Goal: Task Accomplishment & Management: Use online tool/utility

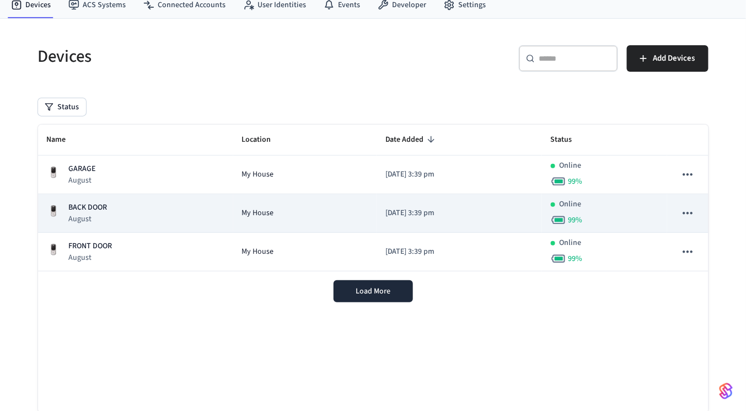
scroll to position [43, 0]
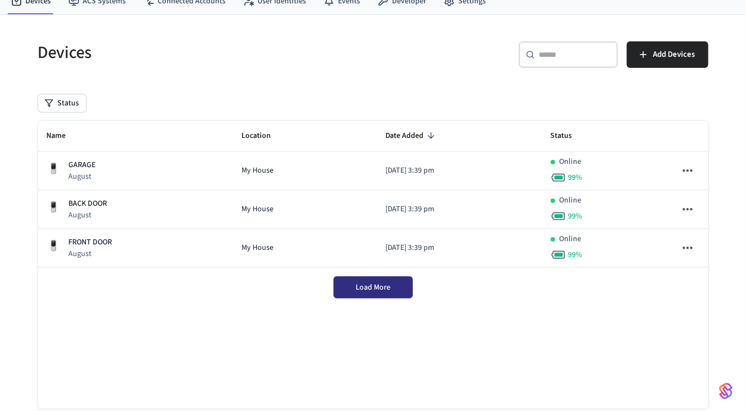
click at [398, 287] on button "Load More" at bounding box center [372, 287] width 79 height 22
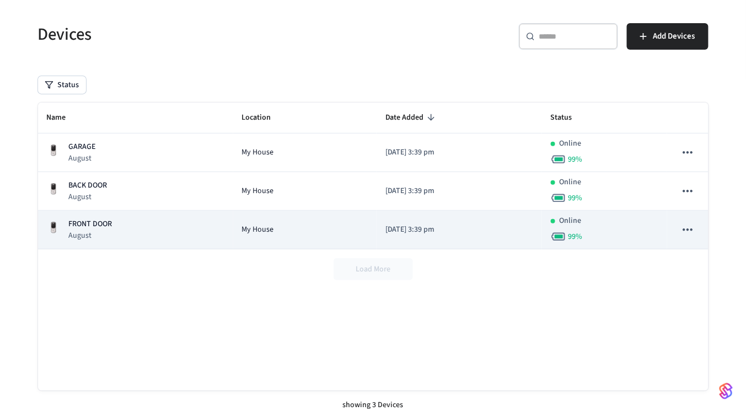
scroll to position [68, 0]
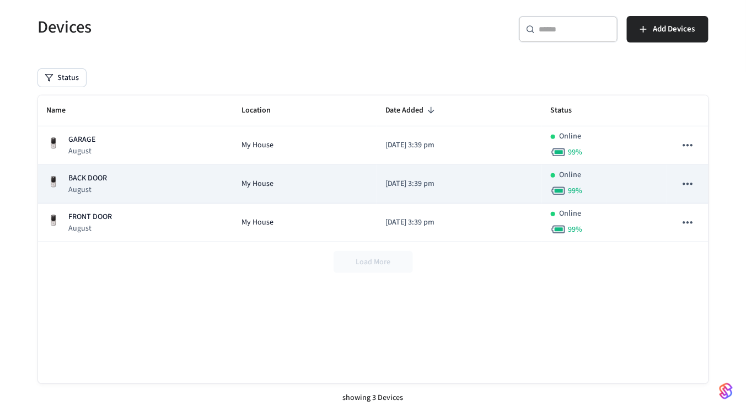
click at [159, 183] on div "BACK DOOR August" at bounding box center [135, 183] width 177 height 23
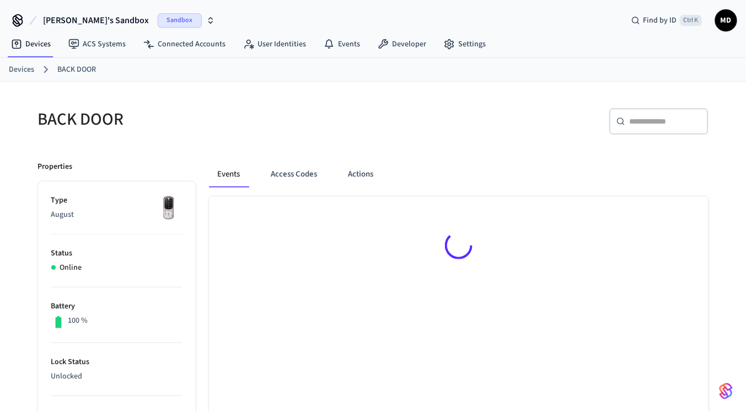
scroll to position [13, 0]
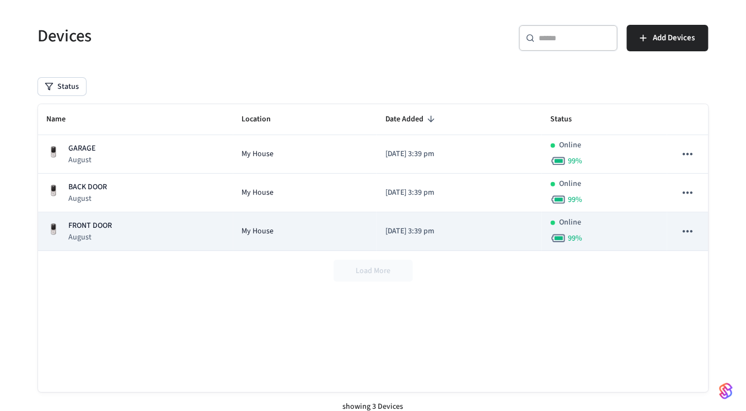
scroll to position [68, 0]
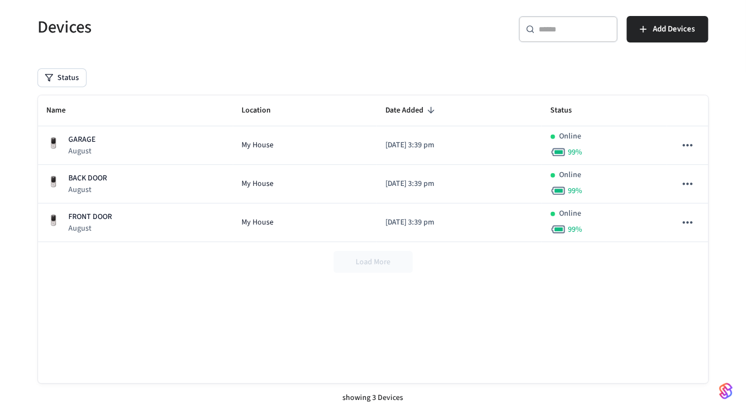
click at [346, 274] on div "Load More" at bounding box center [373, 262] width 670 height 40
click at [357, 267] on div "Load More" at bounding box center [373, 262] width 670 height 40
click at [191, 243] on div "Load More" at bounding box center [373, 262] width 670 height 40
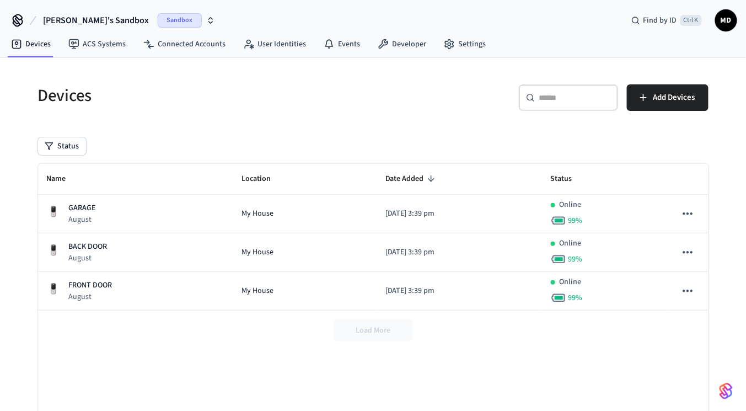
scroll to position [33, 0]
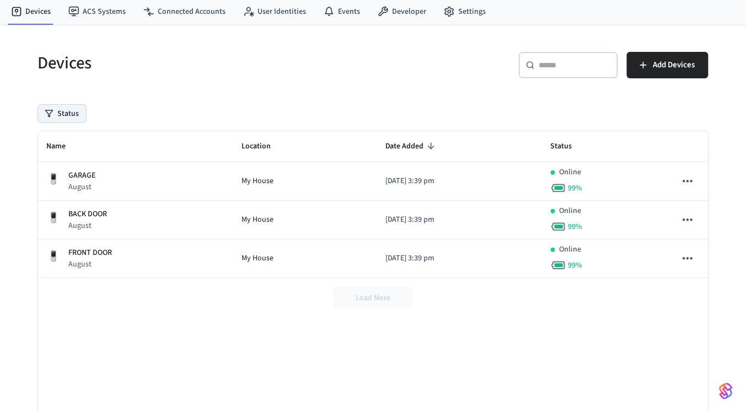
click at [69, 114] on button "Status" at bounding box center [62, 114] width 48 height 18
click at [177, 121] on div "Status" at bounding box center [373, 114] width 670 height 18
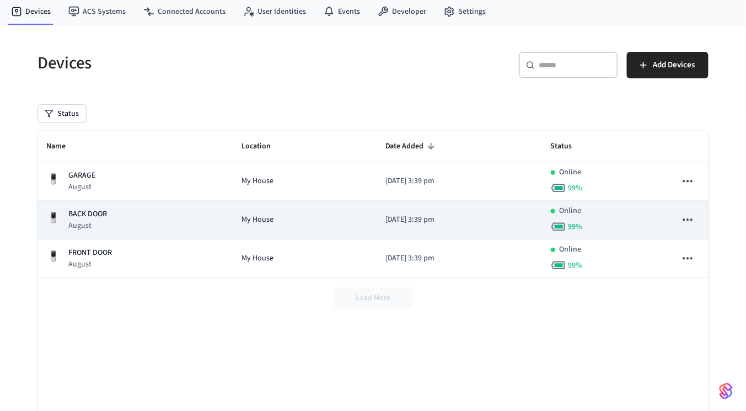
scroll to position [0, 0]
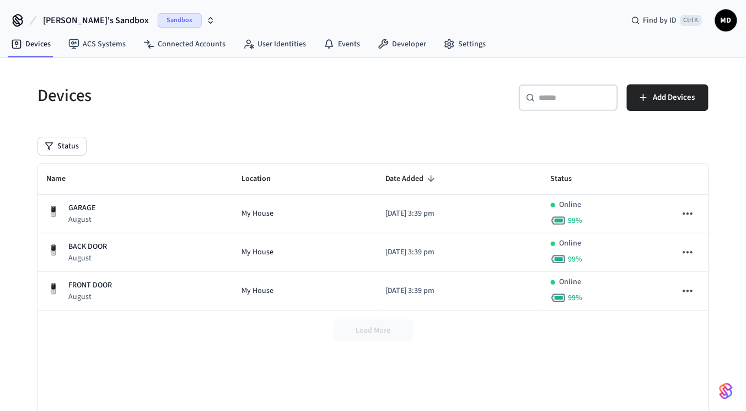
click at [158, 25] on span "Sandbox" at bounding box center [180, 20] width 44 height 14
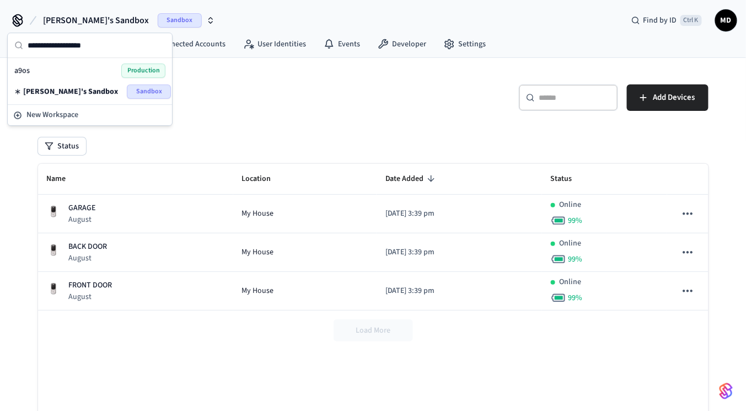
click at [142, 71] on span "Production" at bounding box center [143, 70] width 44 height 14
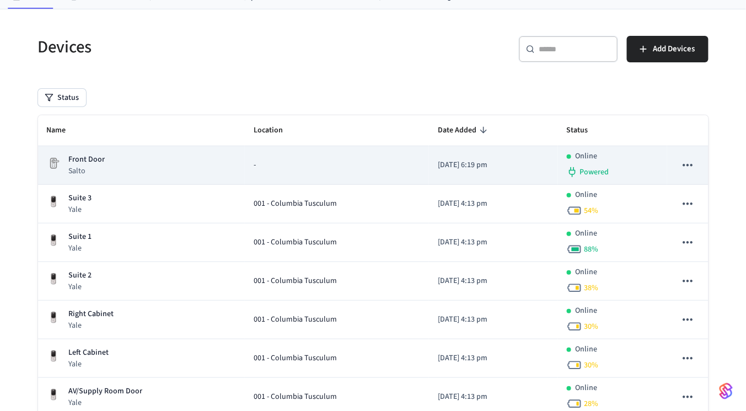
scroll to position [49, 0]
click at [214, 176] on td "Front Door Salto" at bounding box center [141, 164] width 207 height 39
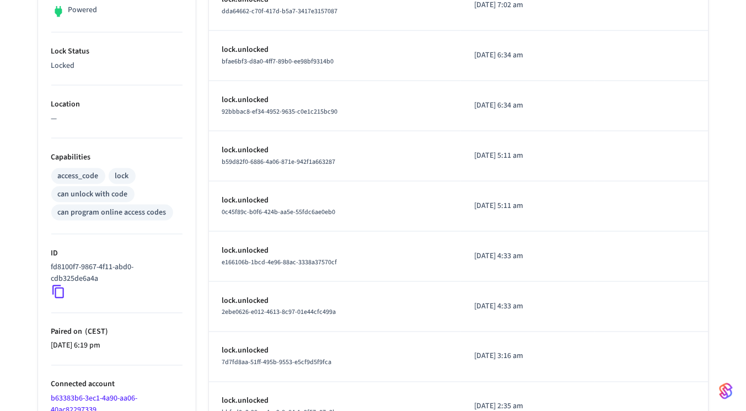
scroll to position [381, 0]
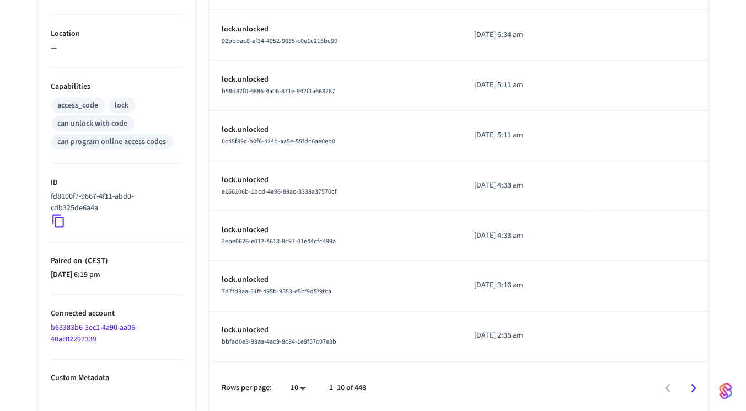
click at [95, 322] on link "b63383b6-3ec1-4a90-aa06-40ac82297339" at bounding box center [94, 333] width 87 height 23
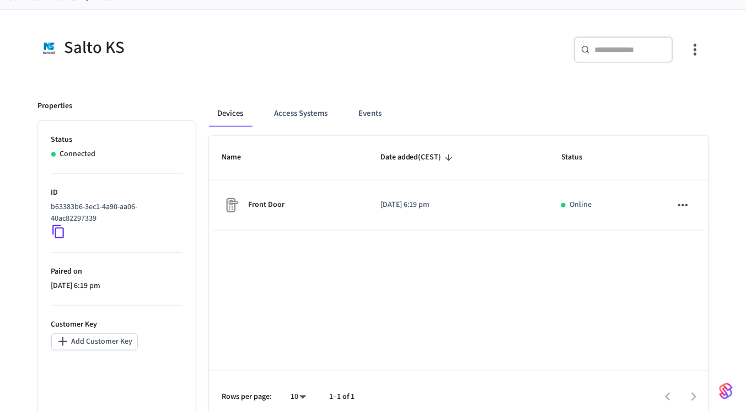
scroll to position [83, 0]
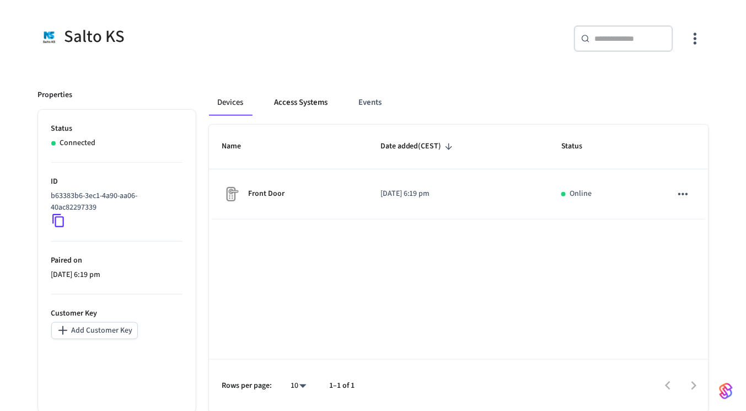
click at [314, 100] on button "Access Systems" at bounding box center [301, 102] width 71 height 26
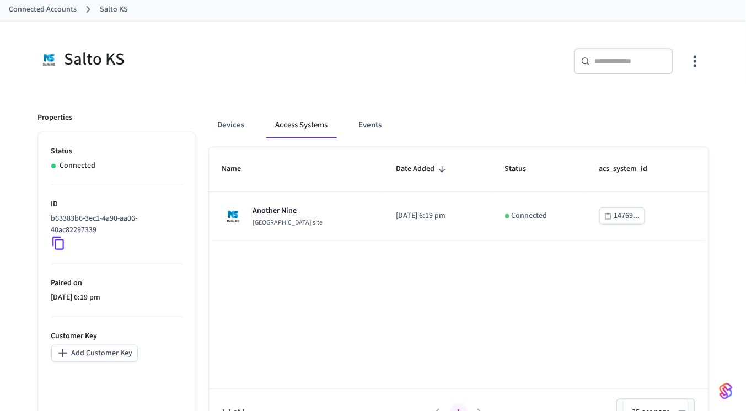
scroll to position [54, 0]
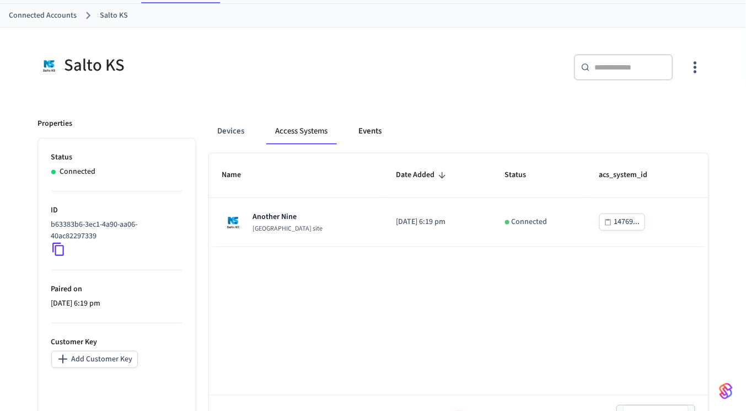
click at [380, 128] on button "Events" at bounding box center [370, 131] width 41 height 26
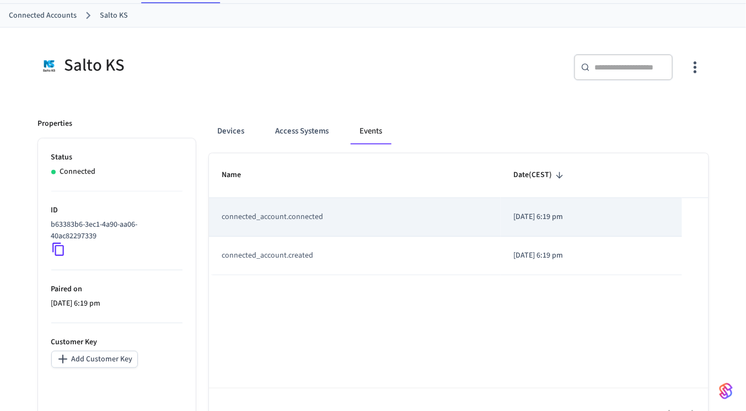
scroll to position [83, 0]
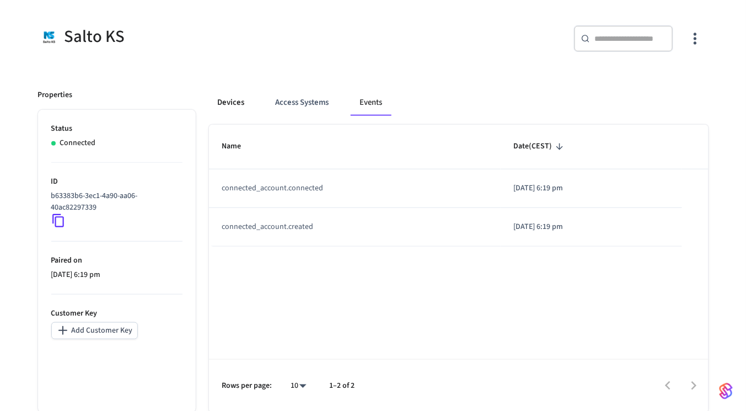
click at [226, 93] on button "Devices" at bounding box center [231, 102] width 45 height 26
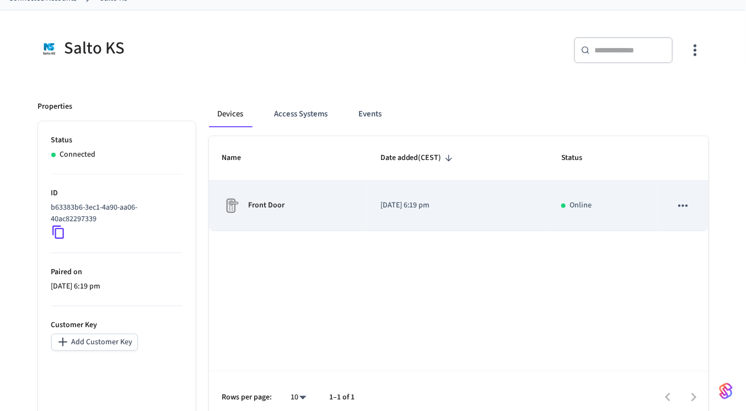
scroll to position [60, 0]
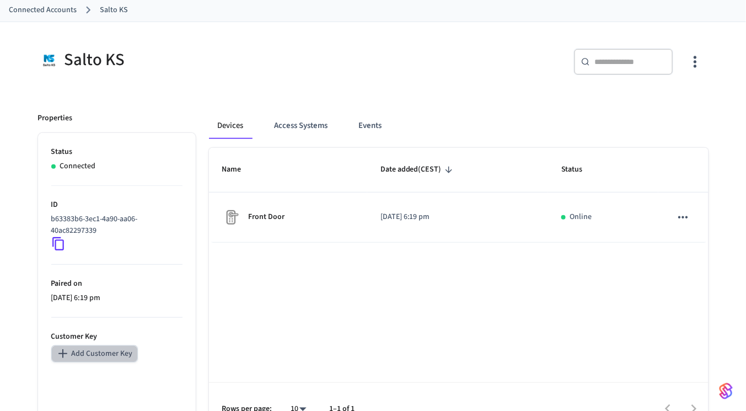
click at [102, 352] on button "Add Customer Key" at bounding box center [94, 353] width 87 height 17
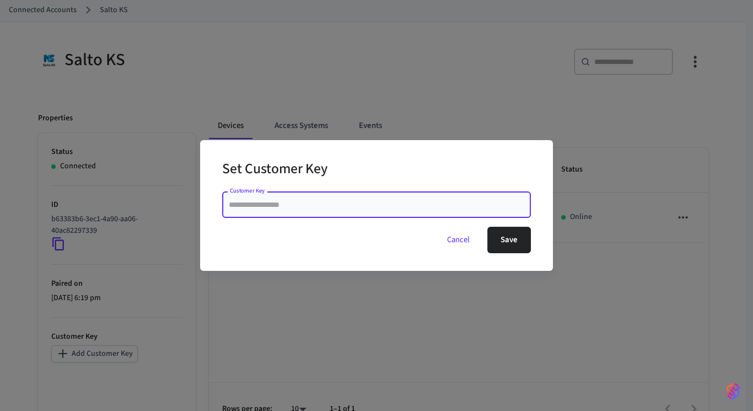
click at [447, 240] on button "Cancel" at bounding box center [458, 239] width 49 height 26
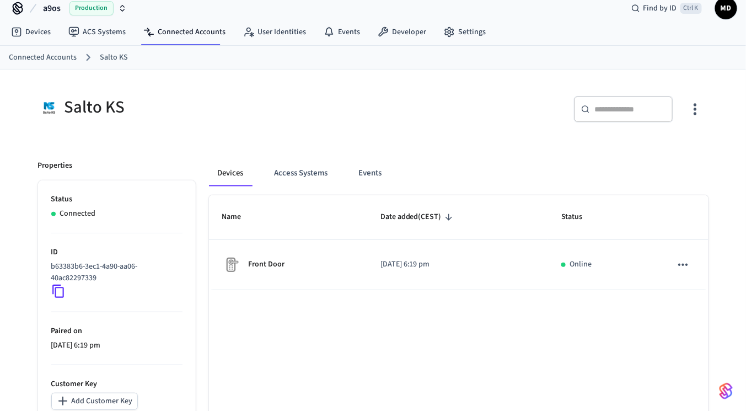
scroll to position [45, 0]
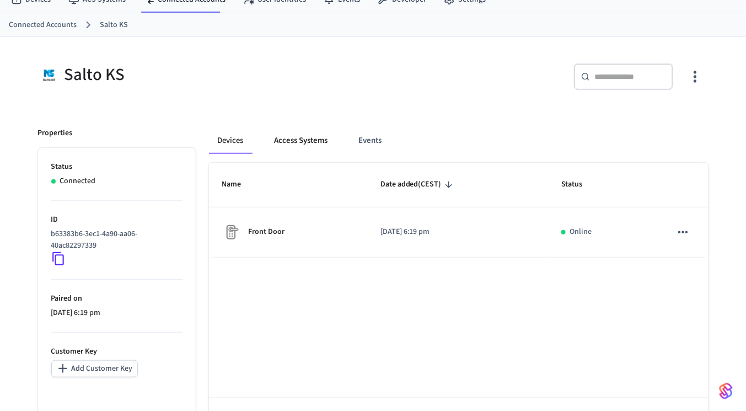
click at [298, 136] on button "Access Systems" at bounding box center [301, 140] width 71 height 26
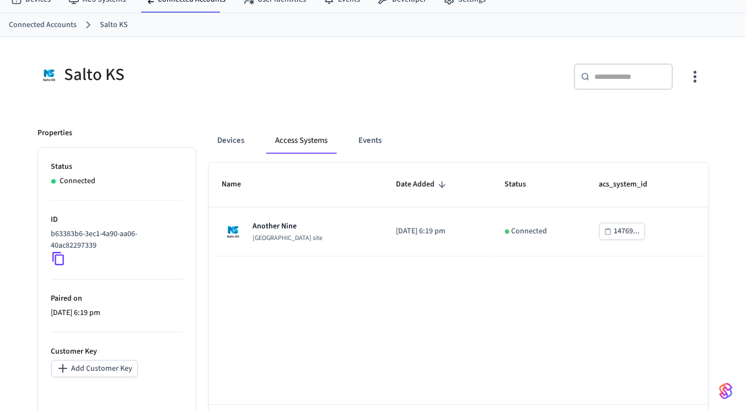
click at [342, 139] on div "Devices Access Systems Events" at bounding box center [458, 140] width 499 height 26
click at [351, 138] on button "Events" at bounding box center [370, 140] width 41 height 26
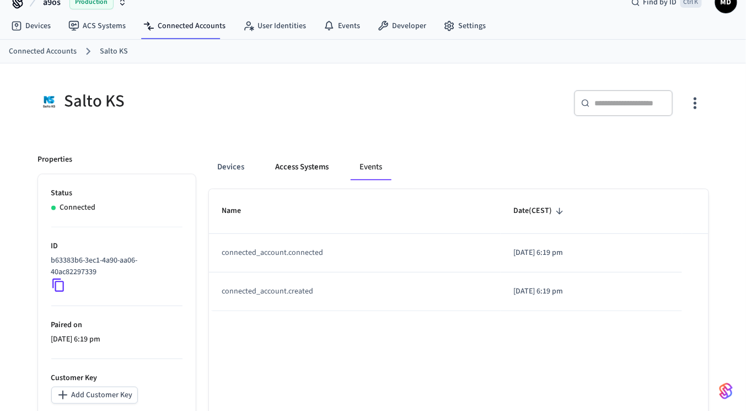
scroll to position [83, 0]
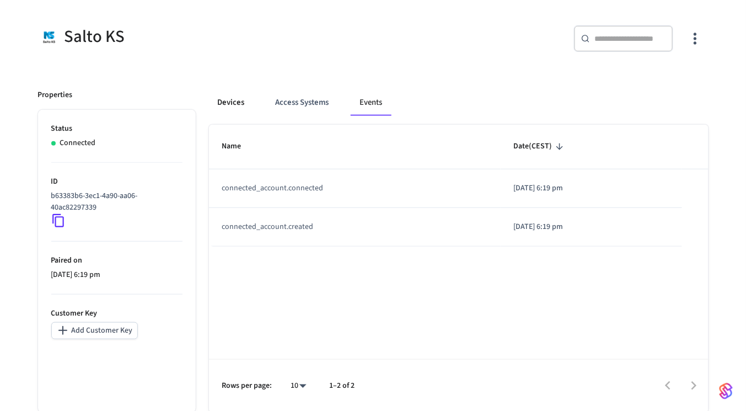
click at [230, 96] on button "Devices" at bounding box center [231, 102] width 45 height 26
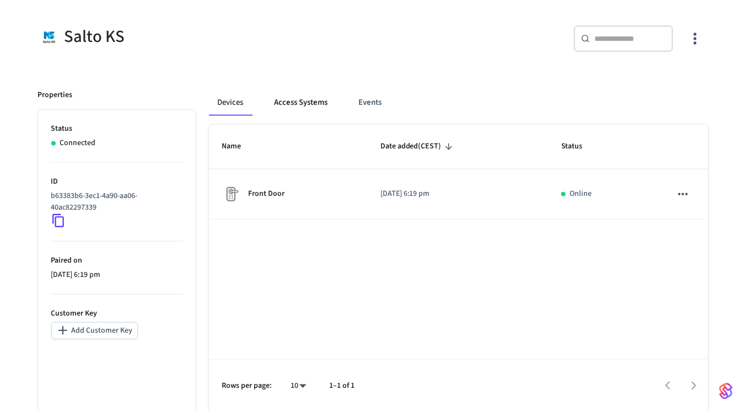
click at [298, 105] on button "Access Systems" at bounding box center [301, 102] width 71 height 26
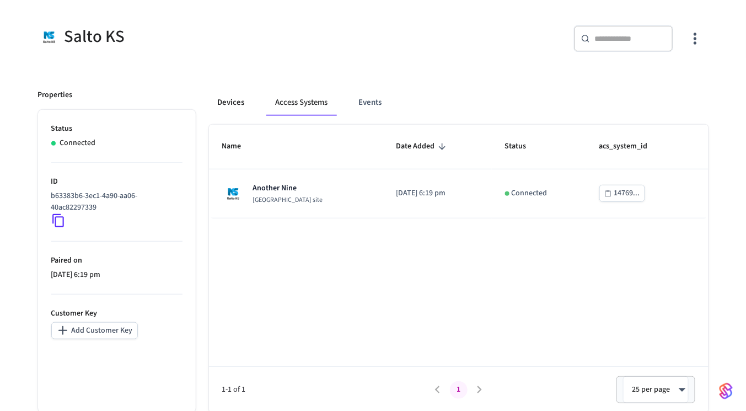
click at [246, 105] on button "Devices" at bounding box center [231, 102] width 45 height 26
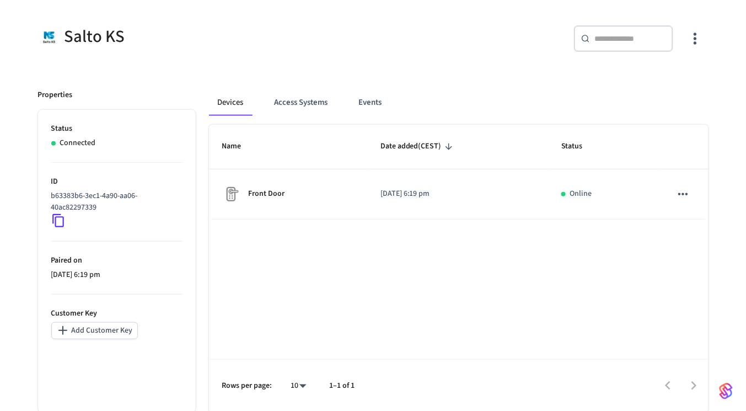
scroll to position [0, 0]
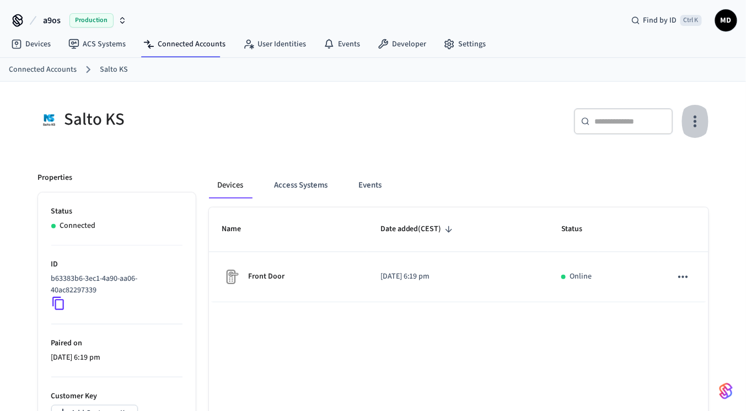
click at [689, 123] on icon "button" at bounding box center [694, 120] width 17 height 17
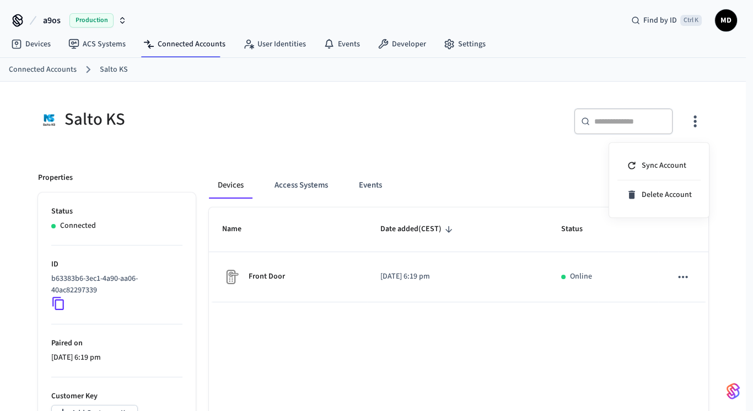
click at [478, 104] on div at bounding box center [376, 205] width 753 height 411
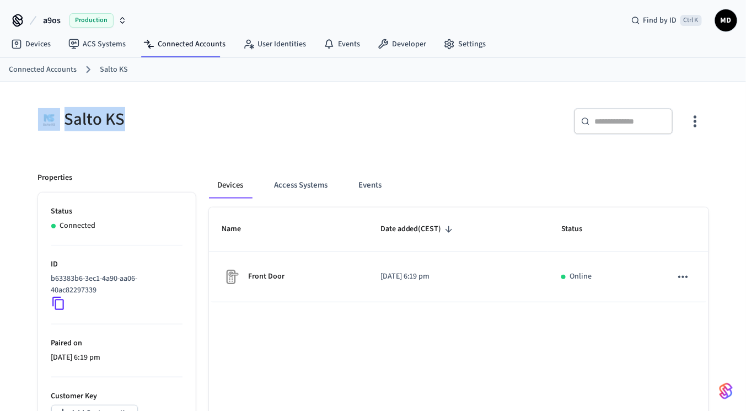
drag, startPoint x: 144, startPoint y: 136, endPoint x: 60, endPoint y: 109, distance: 88.9
click at [60, 109] on div "Salto KS" at bounding box center [196, 119] width 342 height 48
click at [98, 156] on div "Salto KS ​ ​ Properties Status Connected ID b63383b6-3ec1-4a90-aa06-40ac8229733…" at bounding box center [373, 295] width 688 height 400
drag, startPoint x: 114, startPoint y: 189, endPoint x: 40, endPoint y: 176, distance: 74.4
click at [40, 176] on div "Properties Status Connected ID b63383b6-3ec1-4a90-aa06-40ac82297339 Paired on 2…" at bounding box center [110, 327] width 171 height 336
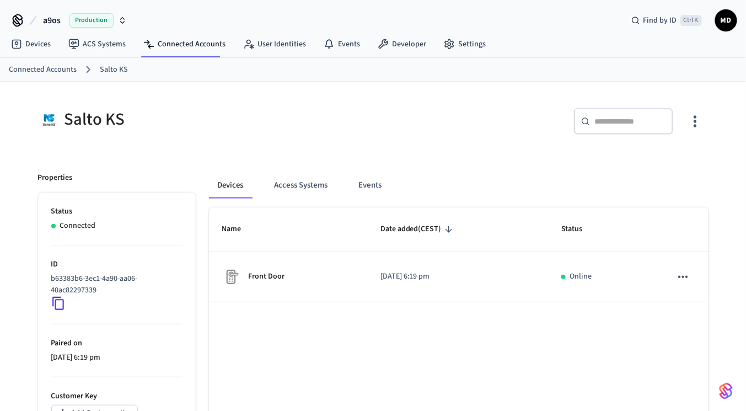
click at [199, 136] on div "Salto KS" at bounding box center [196, 119] width 342 height 48
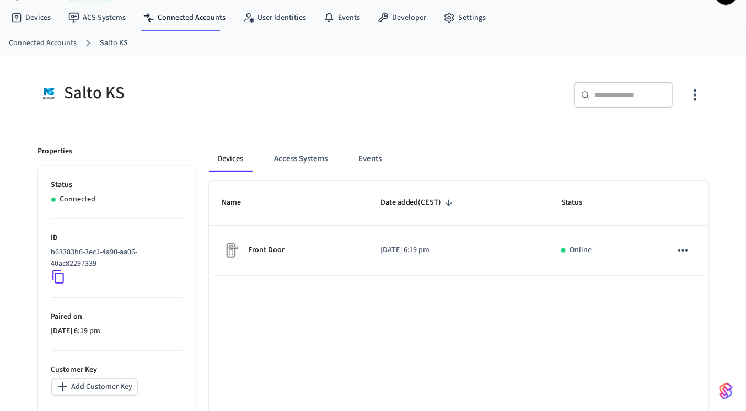
scroll to position [28, 0]
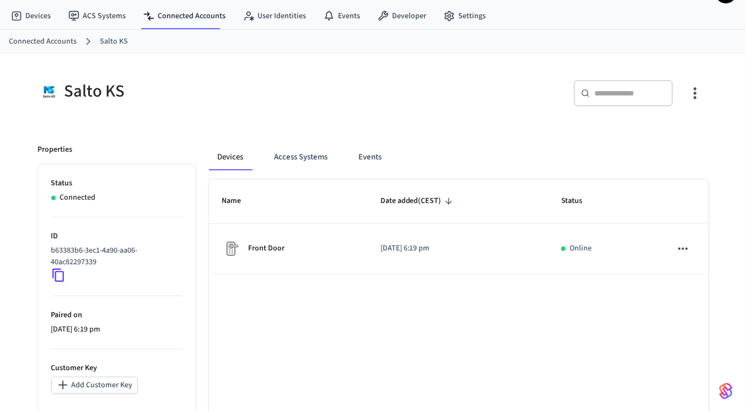
click at [150, 220] on li "ID b63383b6-3ec1-4a90-aa06-40ac82297339" at bounding box center [116, 256] width 131 height 79
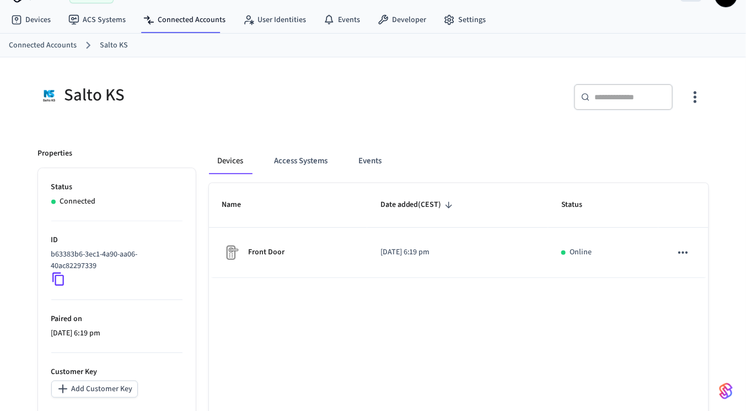
scroll to position [24, 0]
drag, startPoint x: 106, startPoint y: 261, endPoint x: 52, endPoint y: 245, distance: 56.5
click at [52, 245] on li "ID b63383b6-3ec1-4a90-aa06-40ac82297339" at bounding box center [116, 261] width 131 height 79
click at [52, 245] on p "ID" at bounding box center [116, 241] width 131 height 12
drag, startPoint x: 52, startPoint y: 245, endPoint x: 125, endPoint y: 262, distance: 74.7
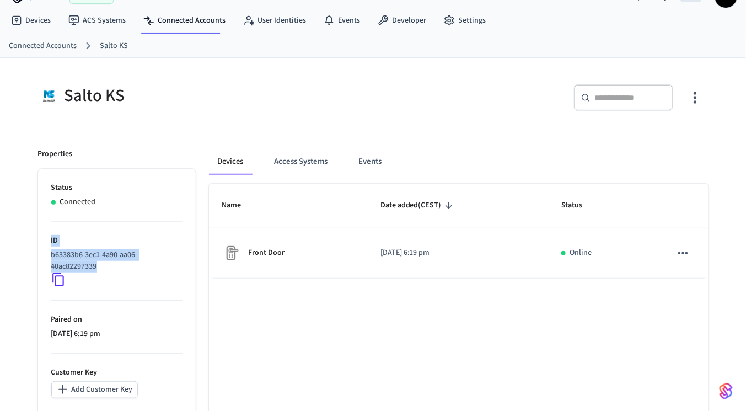
click at [125, 262] on li "ID b63383b6-3ec1-4a90-aa06-40ac82297339" at bounding box center [116, 261] width 131 height 79
click at [125, 262] on p "b63383b6-3ec1-4a90-aa06-40ac82297339" at bounding box center [114, 260] width 127 height 23
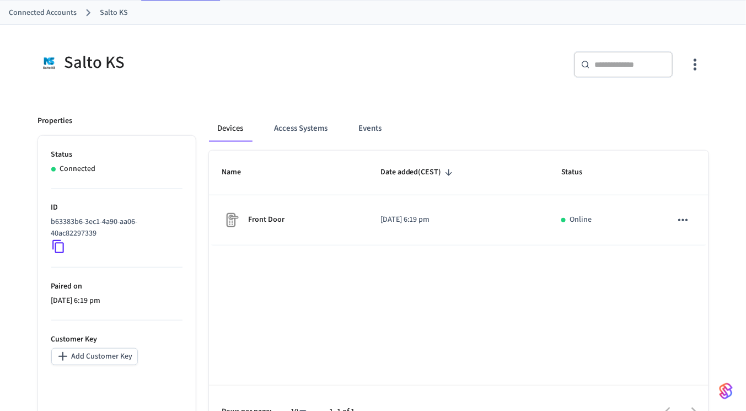
scroll to position [55, 0]
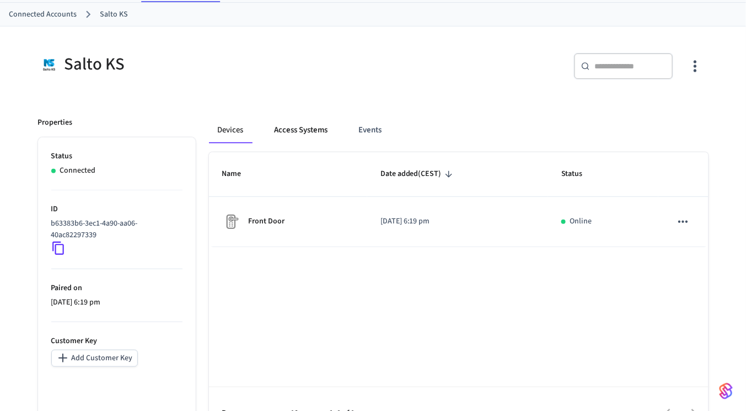
click at [287, 125] on button "Access Systems" at bounding box center [301, 130] width 71 height 26
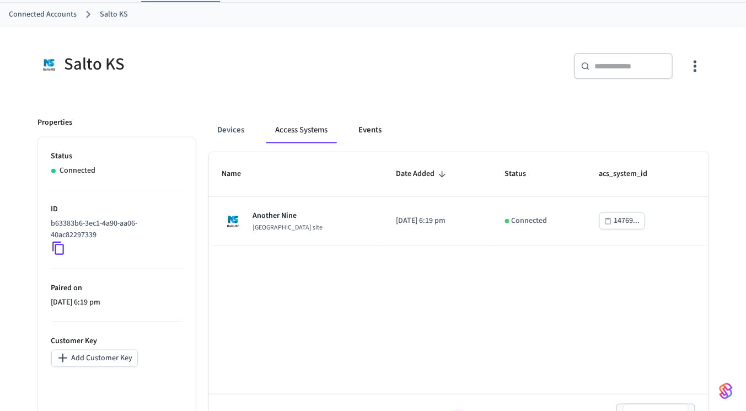
click at [390, 126] on button "Events" at bounding box center [370, 130] width 41 height 26
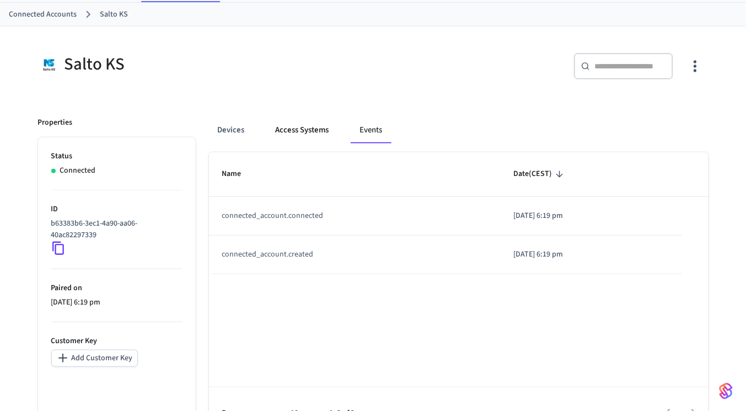
click at [288, 127] on button "Access Systems" at bounding box center [302, 130] width 71 height 26
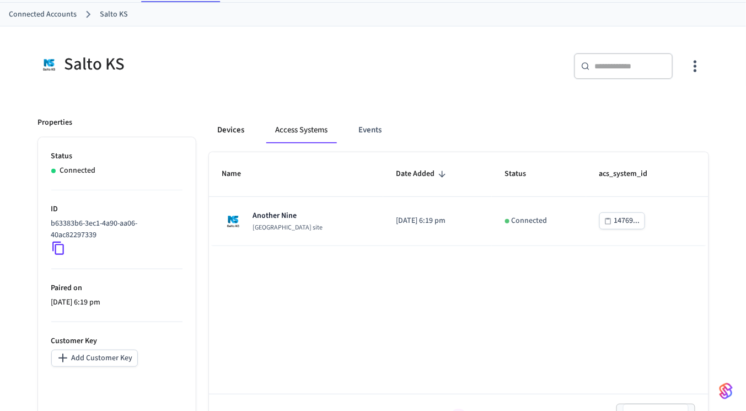
click at [242, 125] on button "Devices" at bounding box center [231, 130] width 45 height 26
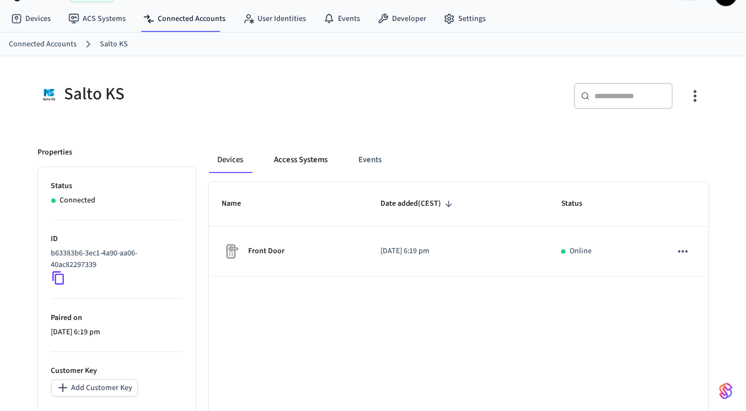
scroll to position [83, 0]
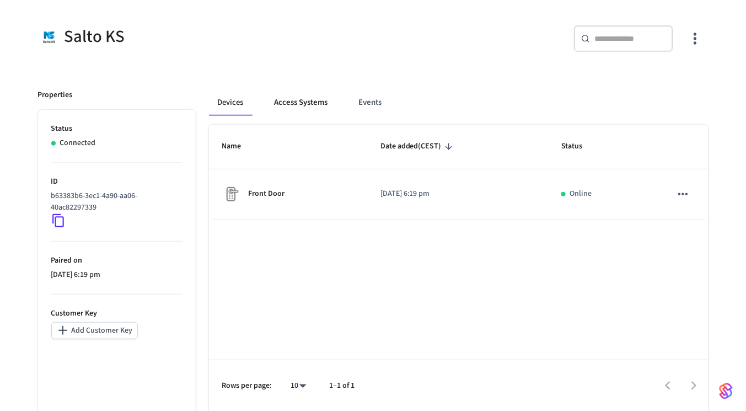
click at [309, 105] on button "Access Systems" at bounding box center [301, 102] width 71 height 26
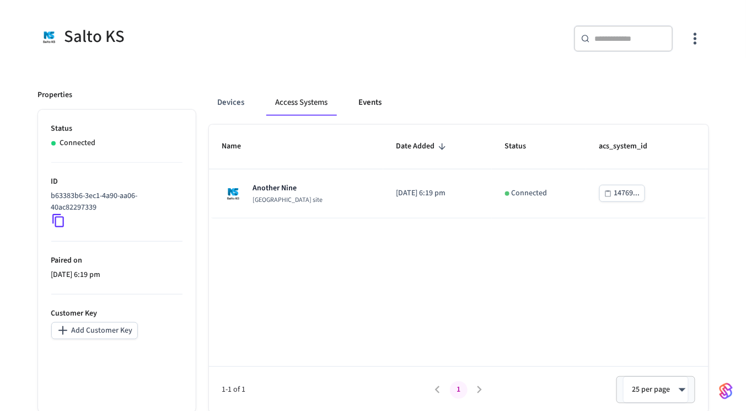
click at [358, 102] on button "Events" at bounding box center [370, 102] width 41 height 26
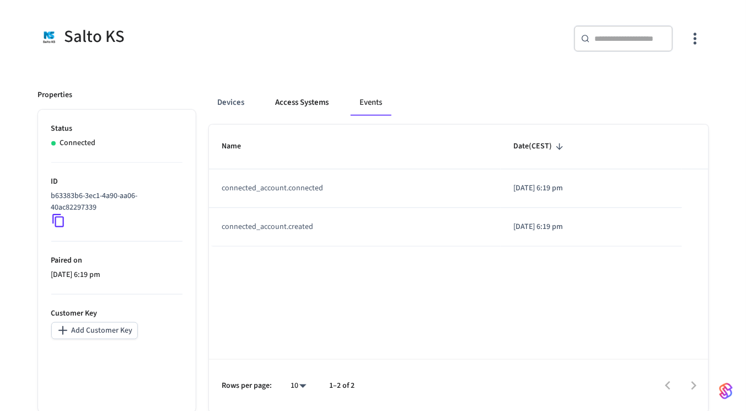
click at [291, 98] on button "Access Systems" at bounding box center [302, 102] width 71 height 26
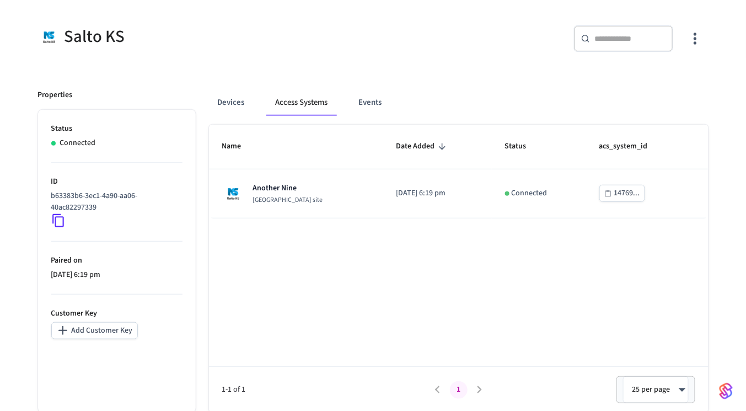
click at [114, 331] on button "Add Customer Key" at bounding box center [94, 330] width 87 height 17
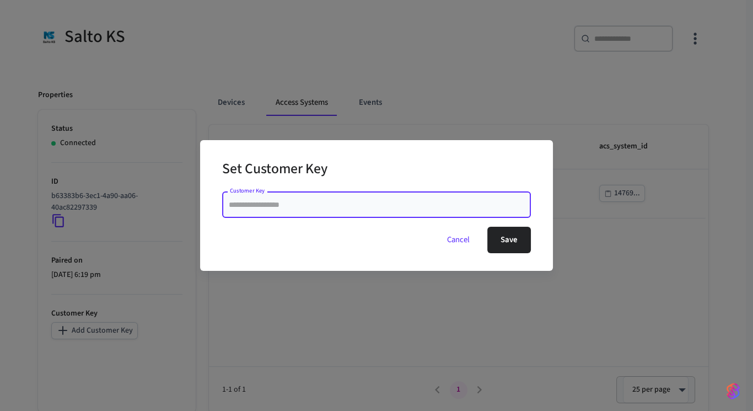
click at [298, 211] on div "Customer Key" at bounding box center [376, 204] width 309 height 26
click at [300, 209] on input "Customer Key" at bounding box center [376, 204] width 295 height 11
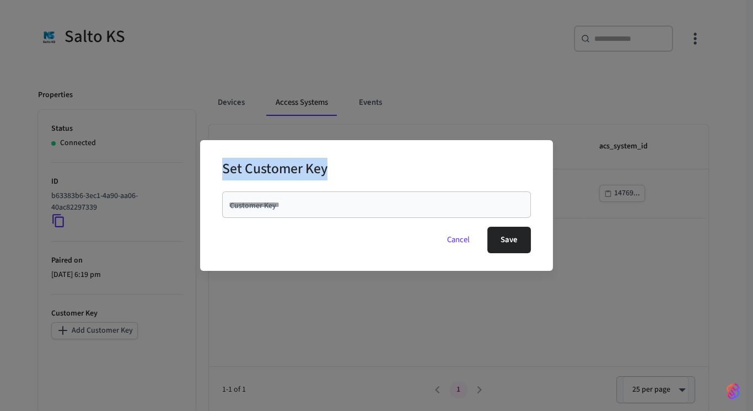
drag, startPoint x: 214, startPoint y: 168, endPoint x: 355, endPoint y: 171, distance: 141.1
click at [355, 171] on div "Set Customer Key Customer Key Customer Key Cancel Save" at bounding box center [376, 205] width 353 height 131
copy h2 "Set Customer Key"
click at [446, 55] on div "Set Customer Key Customer Key Customer Key Cancel Save" at bounding box center [376, 205] width 753 height 411
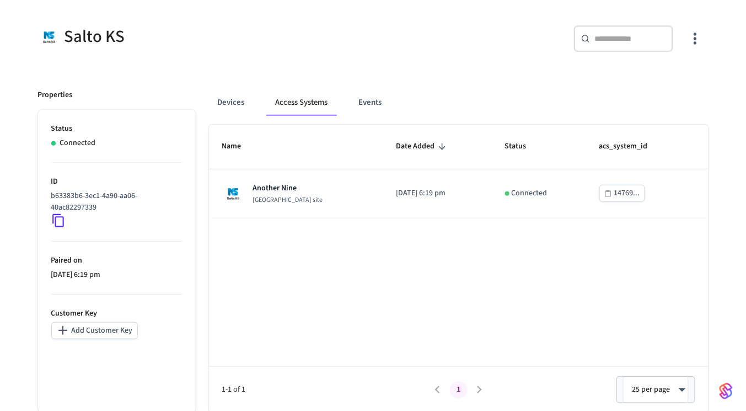
scroll to position [0, 0]
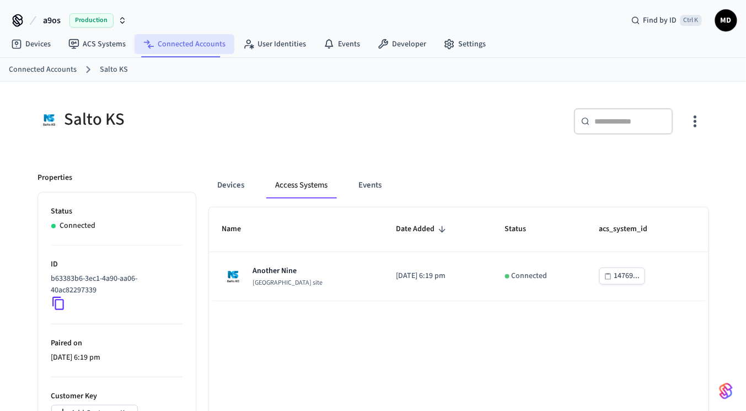
click at [176, 52] on link "Connected Accounts" at bounding box center [184, 44] width 100 height 20
click at [102, 46] on link "ACS Systems" at bounding box center [97, 44] width 75 height 20
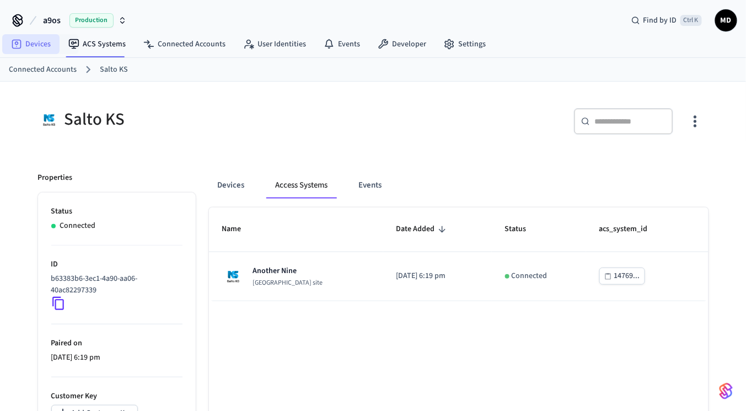
click at [22, 45] on link "Devices" at bounding box center [30, 44] width 57 height 20
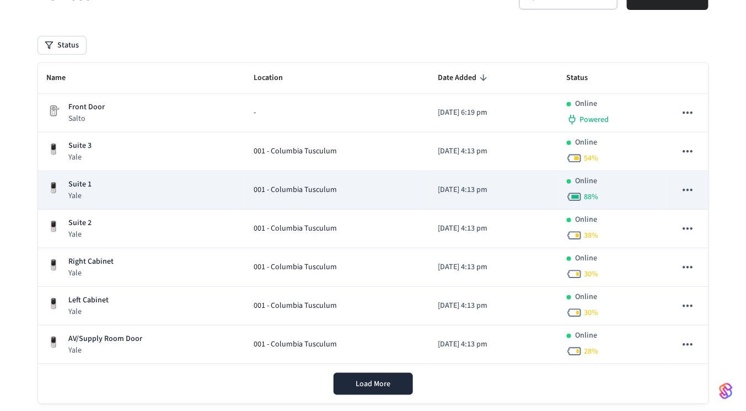
scroll to position [104, 0]
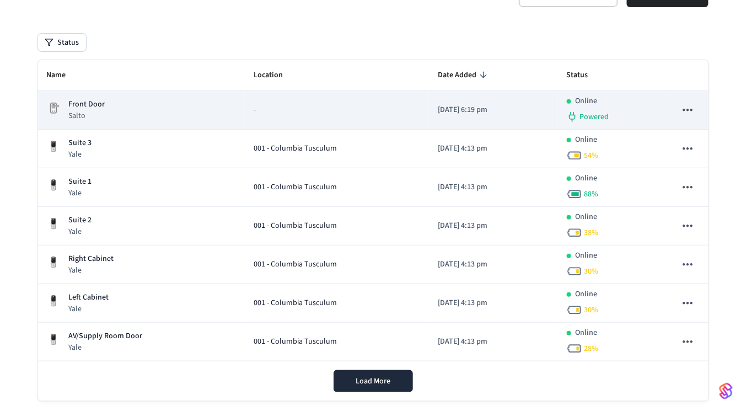
click at [180, 117] on div "Front Door Salto" at bounding box center [142, 110] width 190 height 23
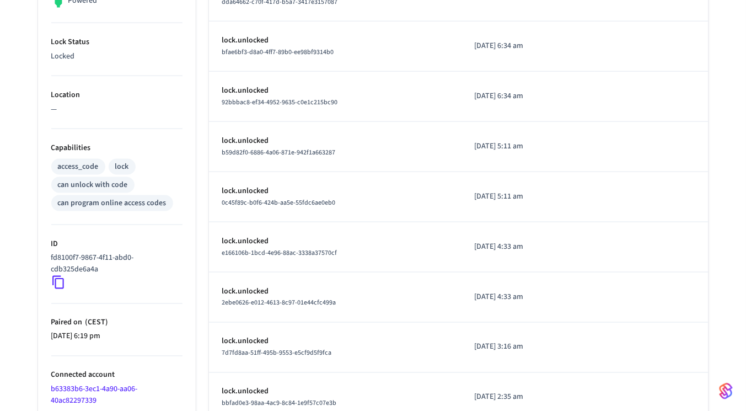
scroll to position [381, 0]
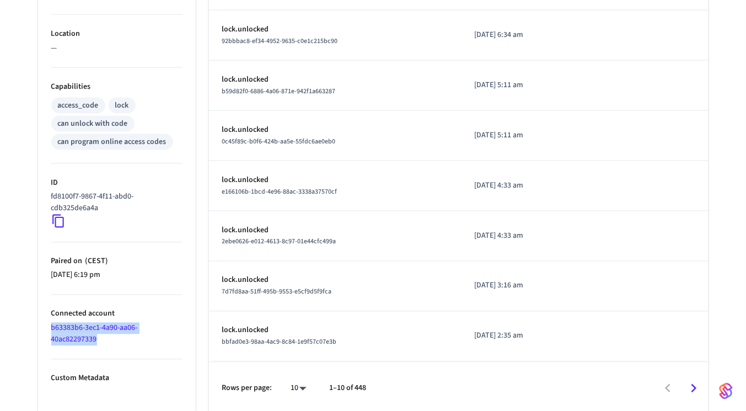
drag, startPoint x: 111, startPoint y: 339, endPoint x: 49, endPoint y: 321, distance: 64.3
click at [49, 321] on ul "Type Salto Status Online Battery Powered Lock Status Locked Location — Capabili…" at bounding box center [117, 108] width 158 height 614
copy link "b63383b6-3ec1-4a90-aa06-40ac82297339"
click at [56, 219] on icon at bounding box center [58, 221] width 14 height 14
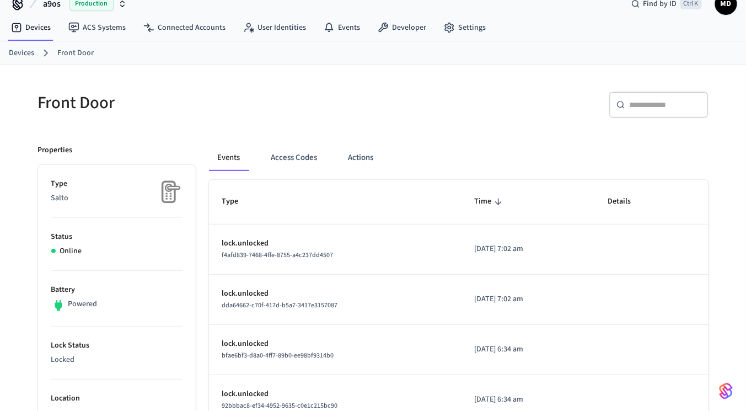
scroll to position [0, 0]
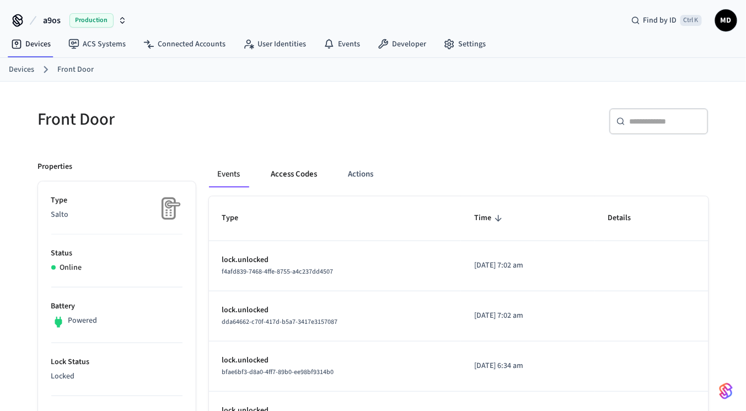
click at [307, 174] on button "Access Codes" at bounding box center [294, 174] width 64 height 26
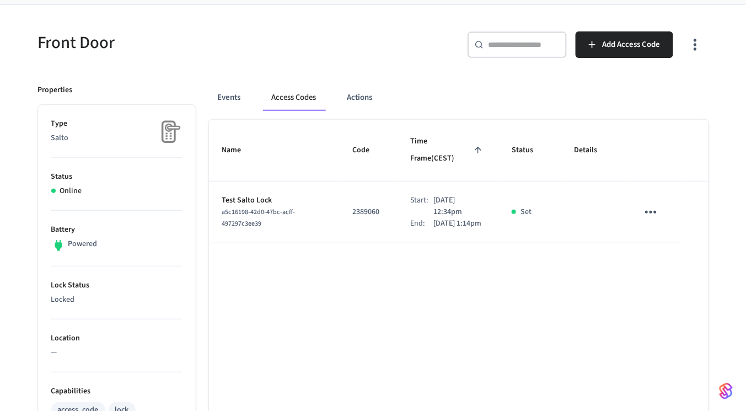
scroll to position [78, 0]
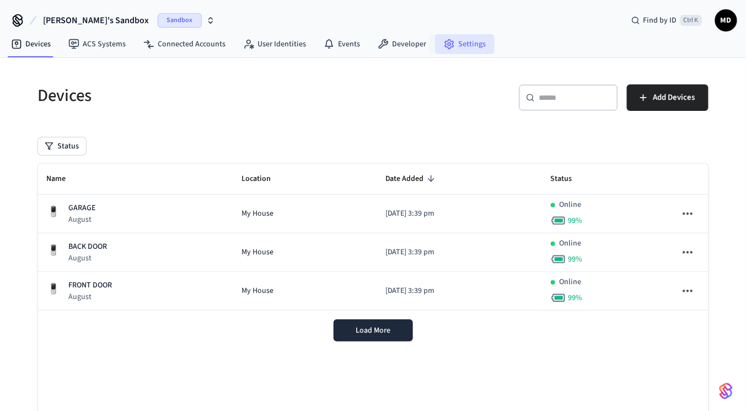
click at [473, 42] on link "Settings" at bounding box center [465, 44] width 60 height 20
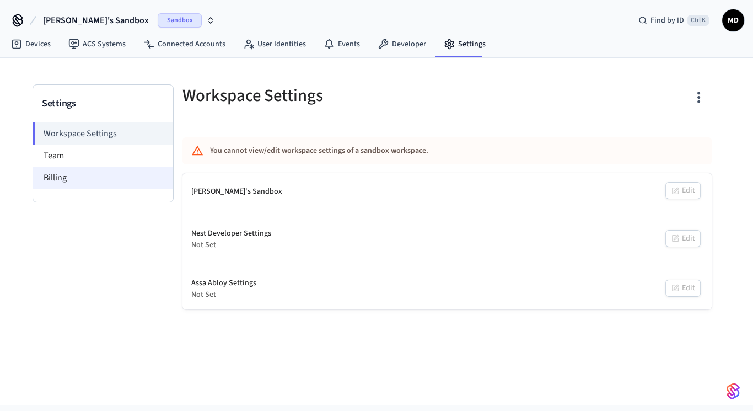
click at [100, 173] on li "Billing" at bounding box center [103, 177] width 140 height 22
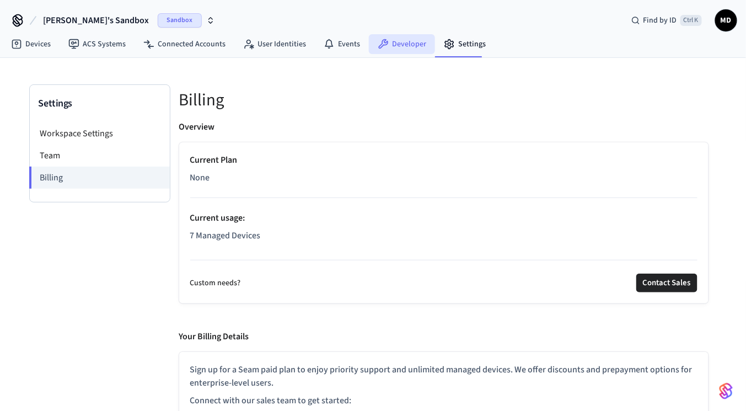
click at [403, 40] on link "Developer" at bounding box center [402, 44] width 66 height 20
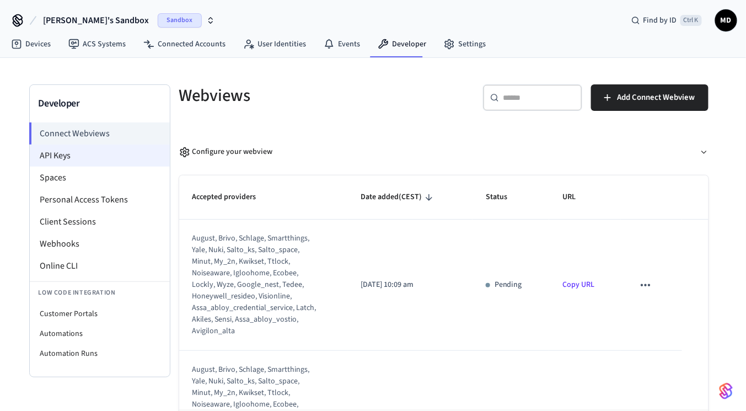
click at [98, 161] on li "API Keys" at bounding box center [100, 155] width 140 height 22
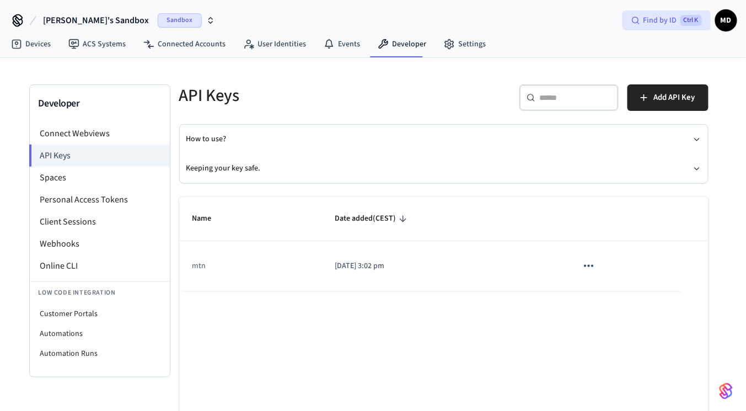
click at [633, 29] on div "Find by ID Ctrl K" at bounding box center [666, 20] width 88 height 20
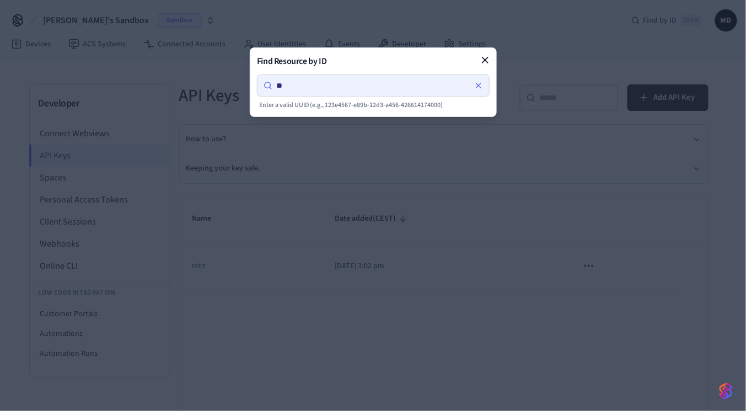
type input "*"
type input "********"
click at [494, 59] on button at bounding box center [485, 60] width 18 height 18
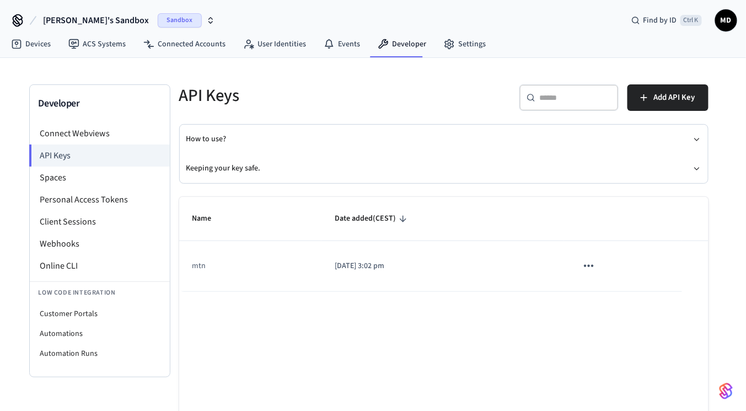
click at [732, 30] on div "Find by ID Ctrl K MD" at bounding box center [679, 20] width 115 height 23
click at [722, 22] on span "MD" at bounding box center [726, 20] width 20 height 20
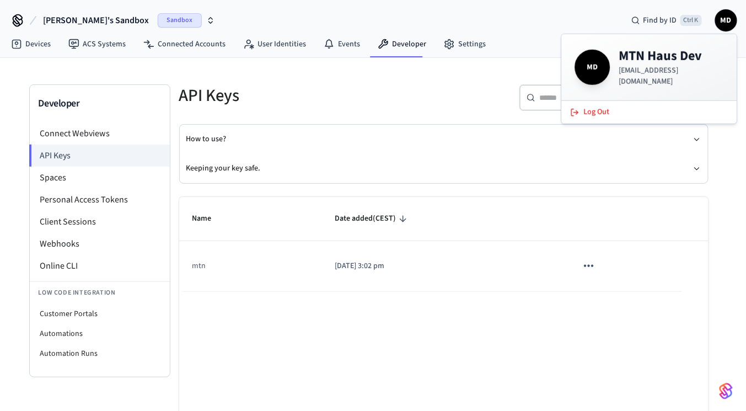
click at [577, 63] on span "MD" at bounding box center [592, 67] width 31 height 31
click at [78, 244] on li "Webhooks" at bounding box center [100, 244] width 140 height 22
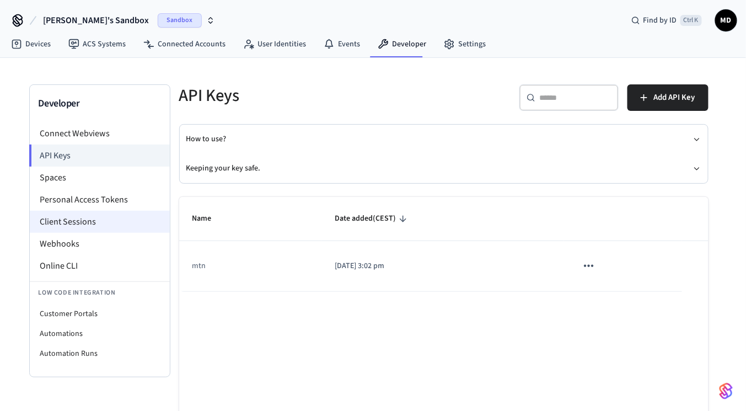
click at [99, 220] on li "Client Sessions" at bounding box center [100, 221] width 140 height 22
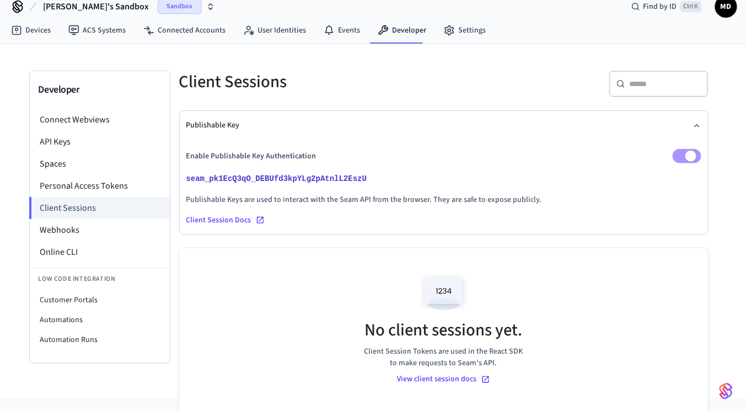
scroll to position [12, 0]
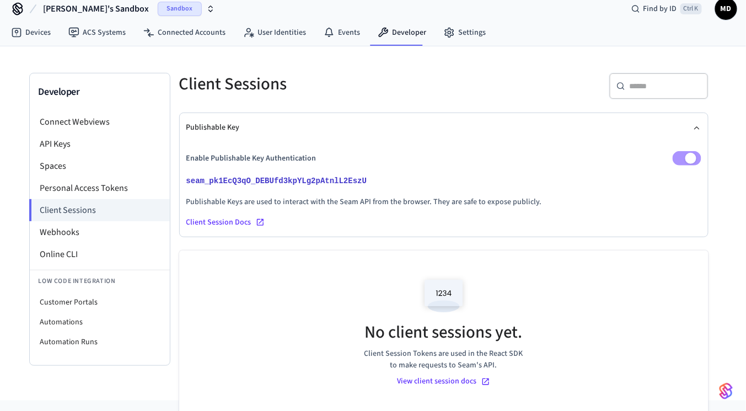
click at [172, 86] on div "Client Sessions" at bounding box center [301, 84] width 271 height 48
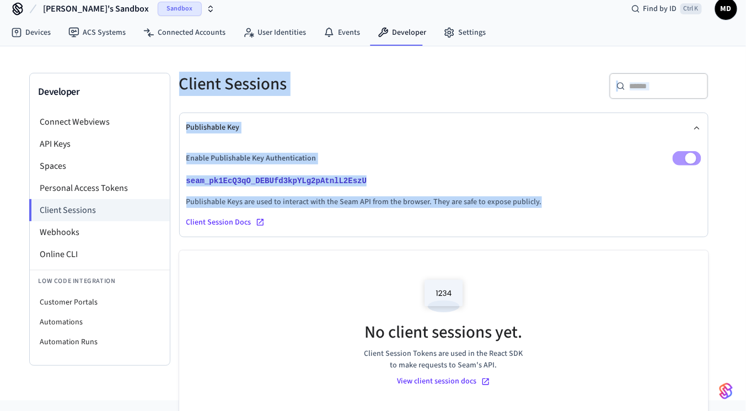
drag, startPoint x: 538, startPoint y: 202, endPoint x: 181, endPoint y: 91, distance: 373.2
click at [181, 91] on div "Client Sessions ​ ​ Publishable Key Enable Publishable Key Authentication seam_…" at bounding box center [443, 236] width 547 height 327
copy div "Client Sessions ​ ​ Publishable Key Enable Publishable Key Authentication seam_…"
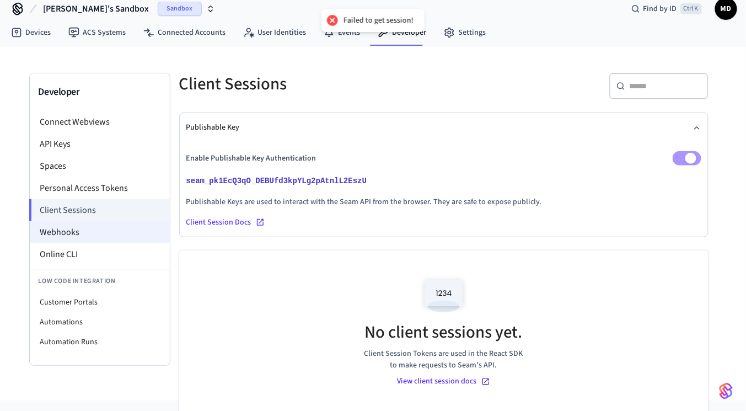
click at [114, 243] on li "Online CLI" at bounding box center [100, 254] width 140 height 22
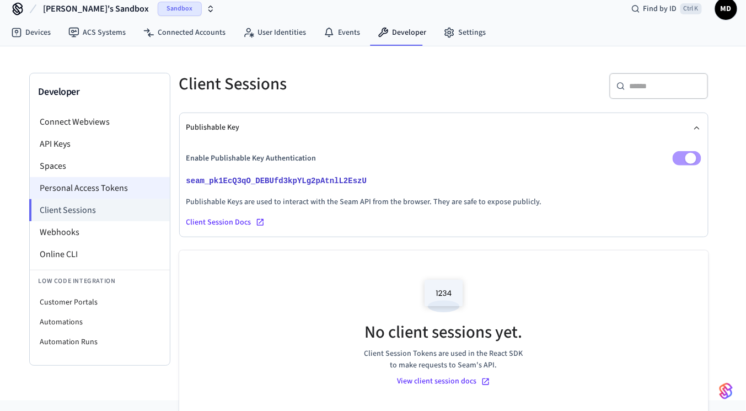
click at [120, 186] on li "Personal Access Tokens" at bounding box center [100, 188] width 140 height 22
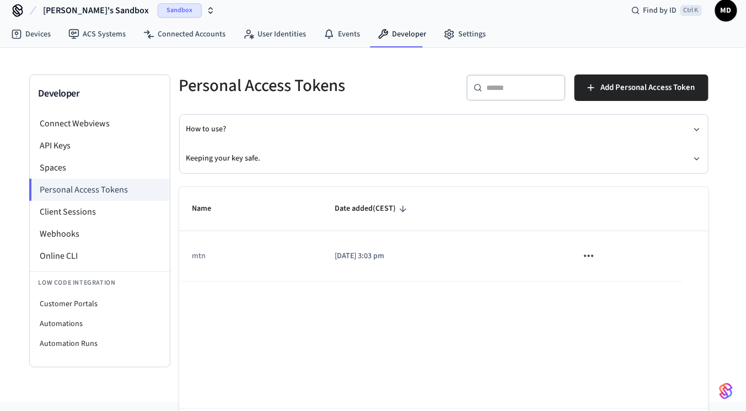
scroll to position [11, 0]
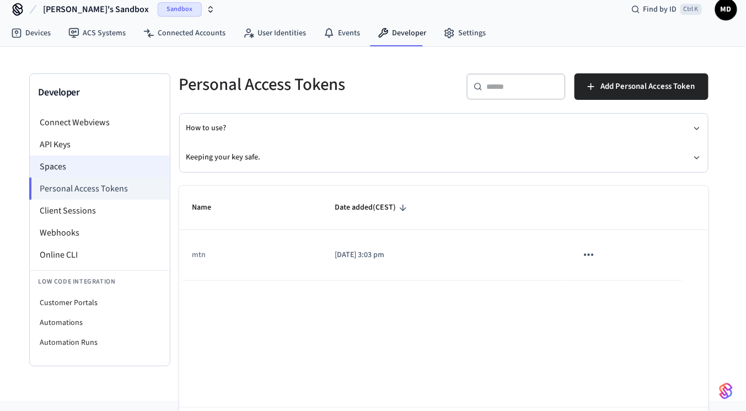
click at [80, 165] on li "Spaces" at bounding box center [100, 166] width 140 height 22
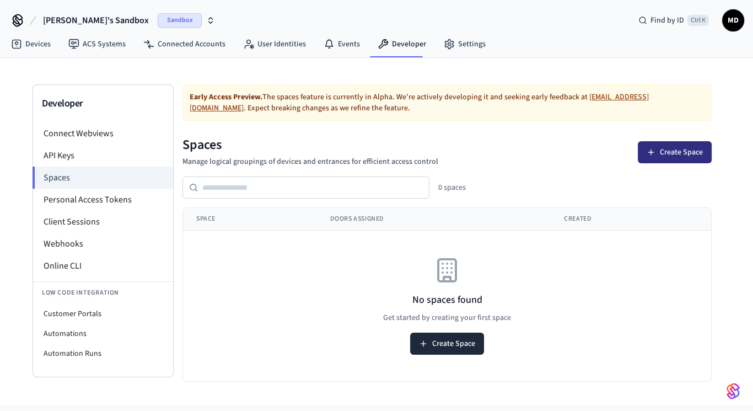
click at [657, 154] on button "Create Space" at bounding box center [675, 152] width 74 height 22
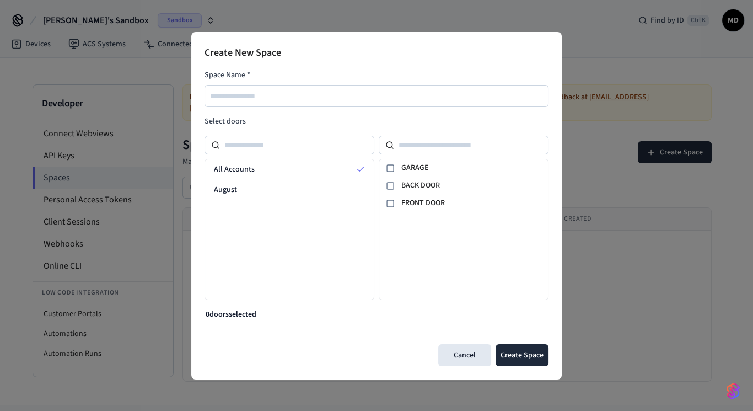
click at [291, 105] on div at bounding box center [376, 96] width 344 height 22
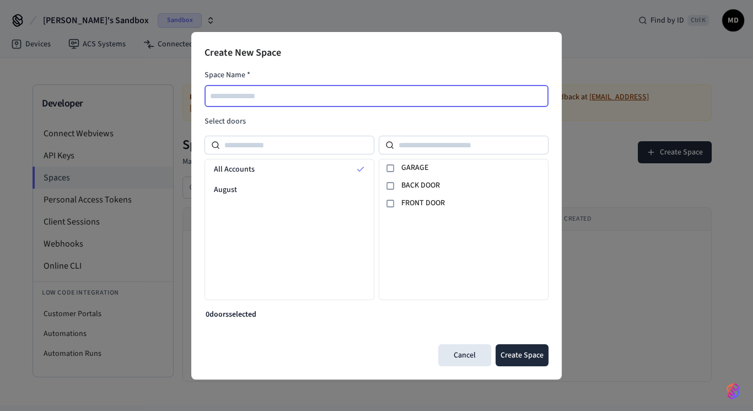
click at [293, 99] on input "text" at bounding box center [377, 95] width 343 height 13
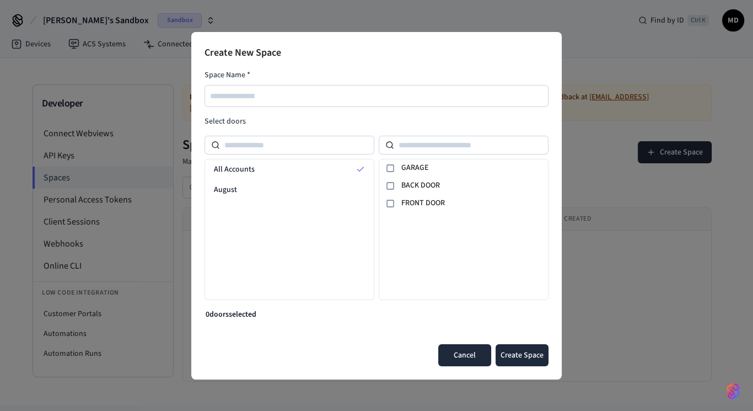
click at [463, 365] on button "Cancel" at bounding box center [464, 355] width 53 height 22
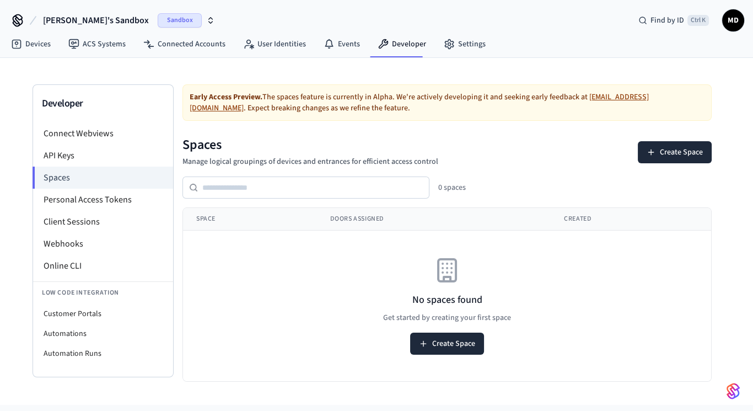
click at [158, 14] on span "Sandbox" at bounding box center [180, 20] width 44 height 14
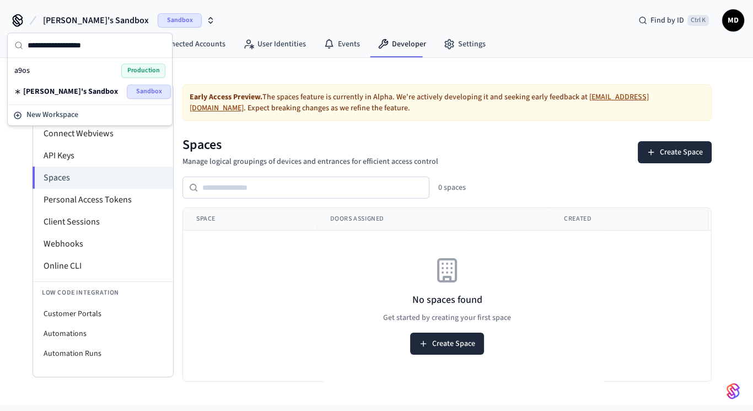
click at [138, 70] on span "Production" at bounding box center [143, 70] width 44 height 14
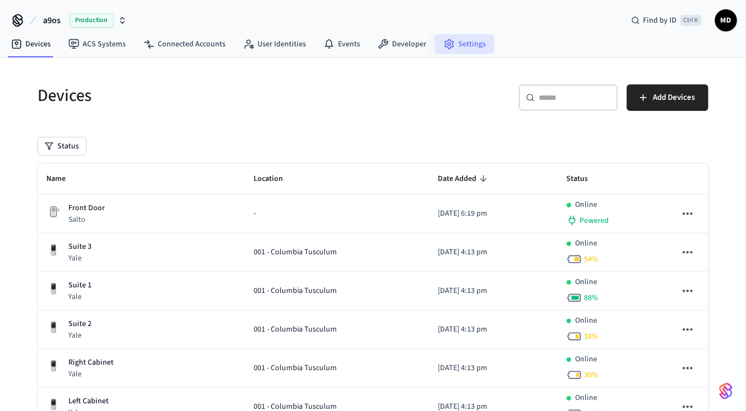
click at [462, 46] on link "Settings" at bounding box center [465, 44] width 60 height 20
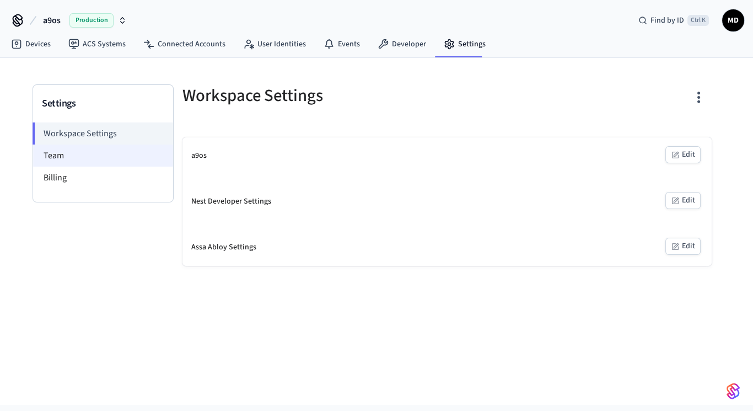
click at [62, 160] on li "Team" at bounding box center [103, 155] width 140 height 22
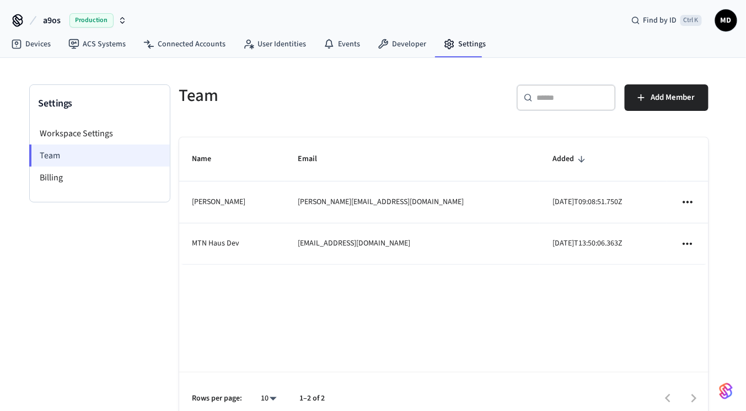
click at [86, 158] on li "Team" at bounding box center [99, 155] width 141 height 22
click at [85, 131] on li "Workspace Settings" at bounding box center [100, 133] width 140 height 22
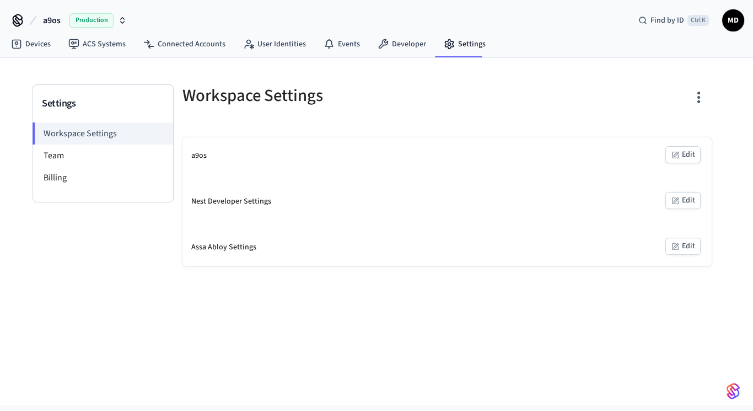
click at [689, 156] on button "Edit" at bounding box center [682, 154] width 35 height 17
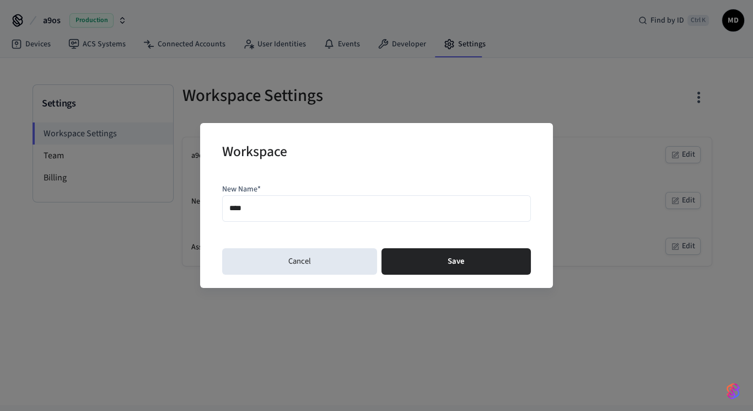
click at [617, 91] on div "Workspace New Name* **** Cancel Save" at bounding box center [376, 205] width 753 height 411
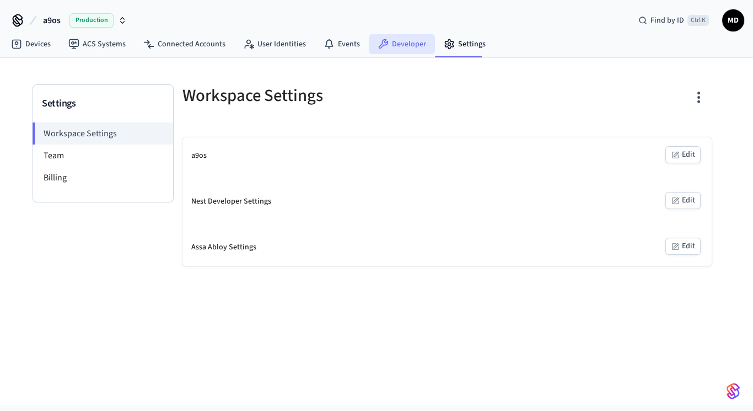
click at [388, 51] on link "Developer" at bounding box center [402, 44] width 66 height 20
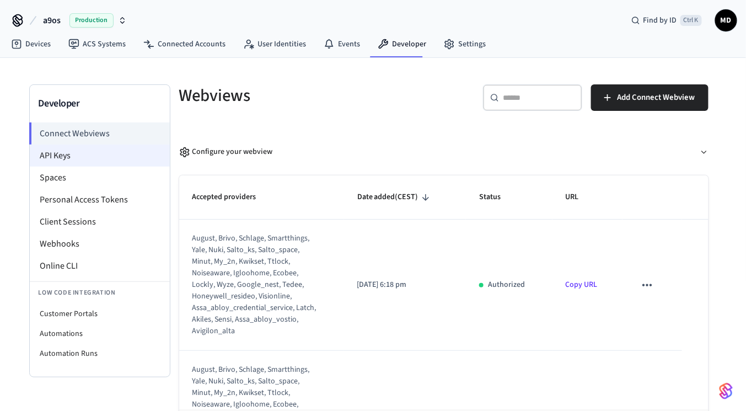
click at [62, 150] on li "API Keys" at bounding box center [100, 155] width 140 height 22
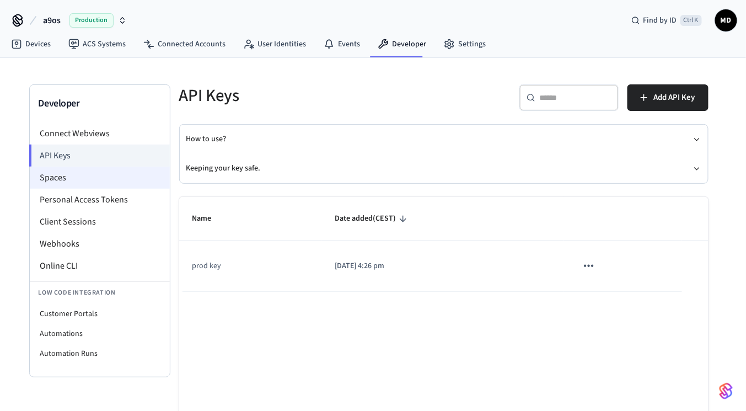
click at [113, 186] on li "Spaces" at bounding box center [100, 177] width 140 height 22
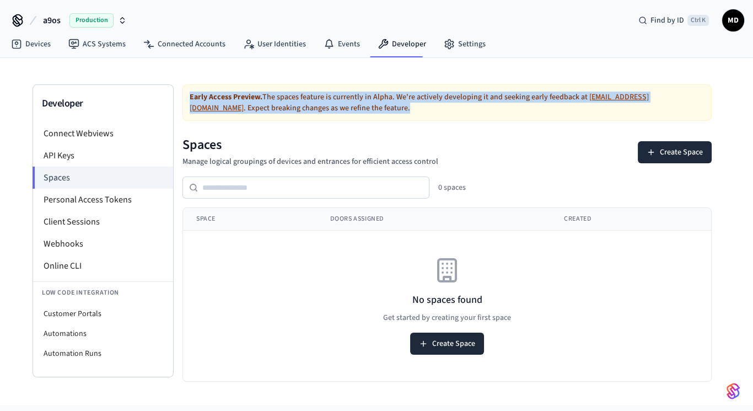
drag, startPoint x: 354, startPoint y: 115, endPoint x: 175, endPoint y: 85, distance: 181.6
click at [175, 85] on div "Early Access Preview. The spaces feature is currently in Alpha. We're actively …" at bounding box center [447, 232] width 547 height 297
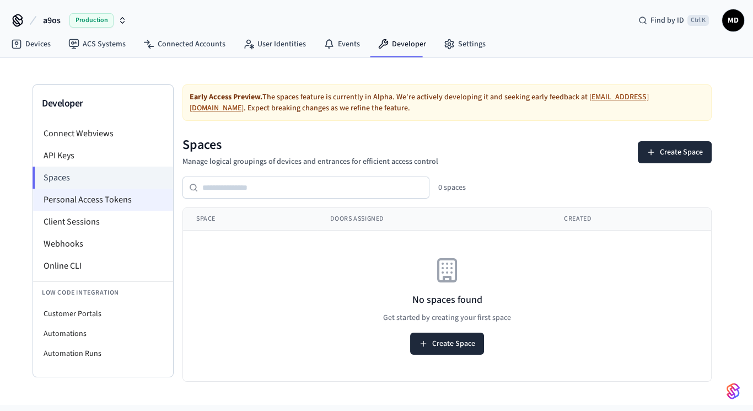
click at [62, 195] on li "Personal Access Tokens" at bounding box center [103, 199] width 140 height 22
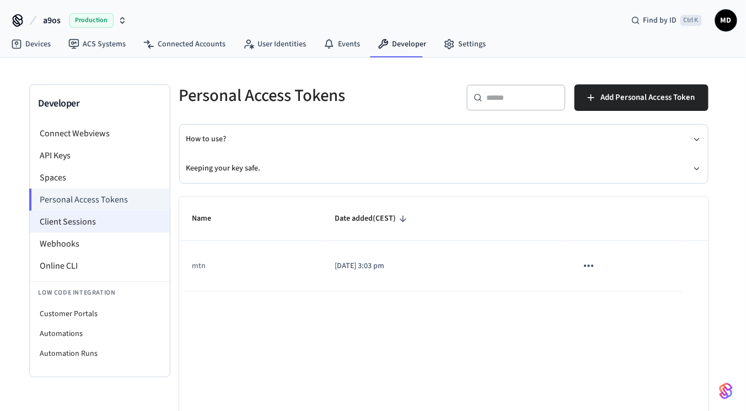
click at [112, 230] on li "Client Sessions" at bounding box center [100, 221] width 140 height 22
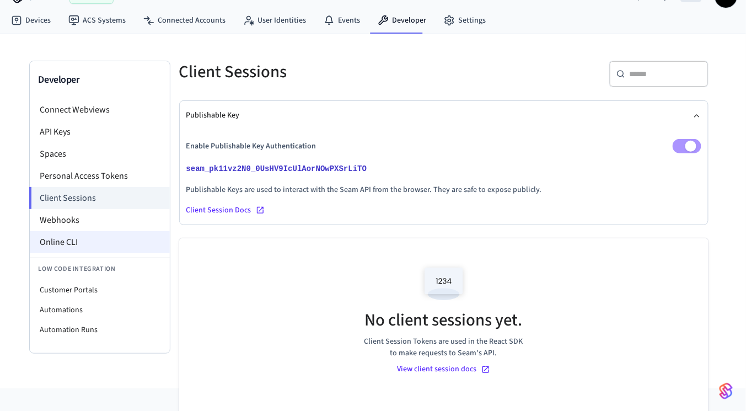
scroll to position [23, 0]
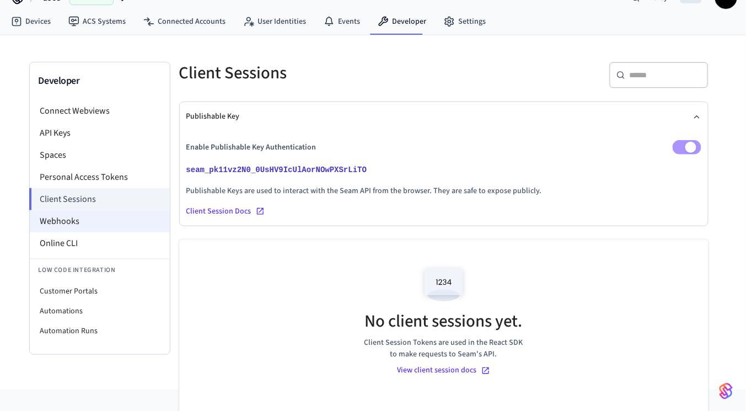
click at [82, 220] on li "Webhooks" at bounding box center [100, 221] width 140 height 22
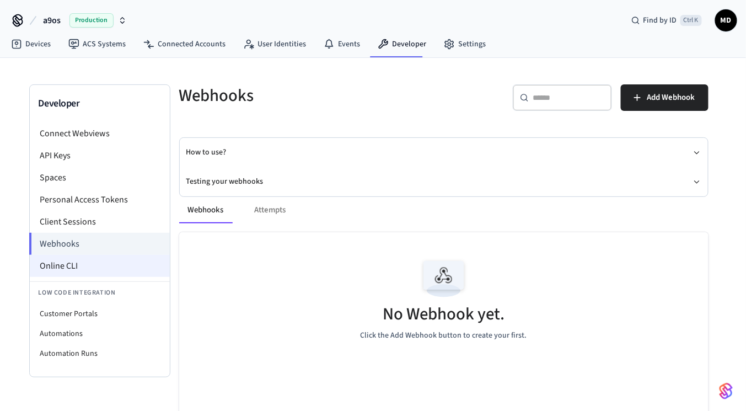
click at [99, 263] on li "Online CLI" at bounding box center [100, 266] width 140 height 22
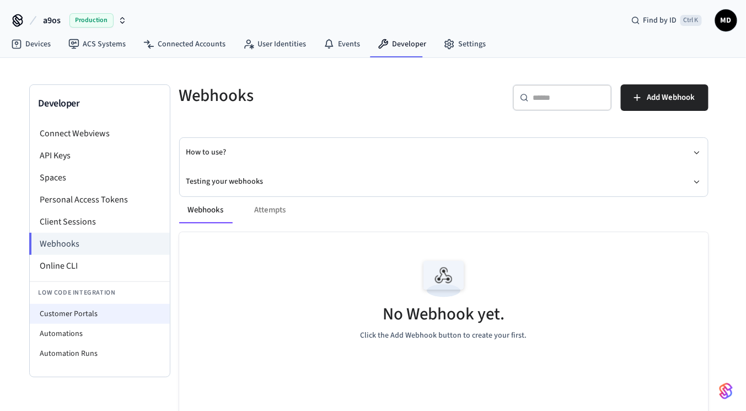
click at [88, 314] on li "Customer Portals" at bounding box center [100, 314] width 140 height 20
select select "**********"
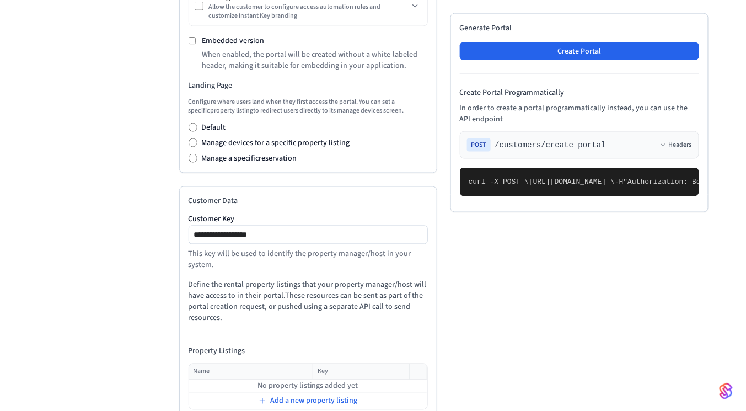
scroll to position [483, 0]
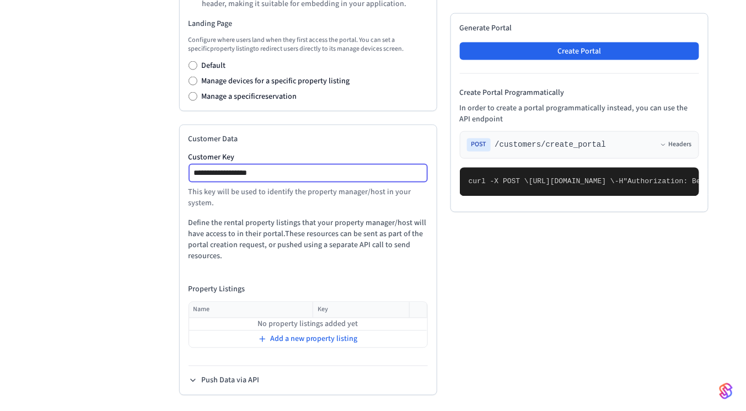
click at [267, 170] on input "**********" at bounding box center [309, 172] width 238 height 13
click at [293, 384] on div "**********" at bounding box center [308, 260] width 258 height 271
click at [223, 381] on button "Push Data via API" at bounding box center [223, 380] width 71 height 11
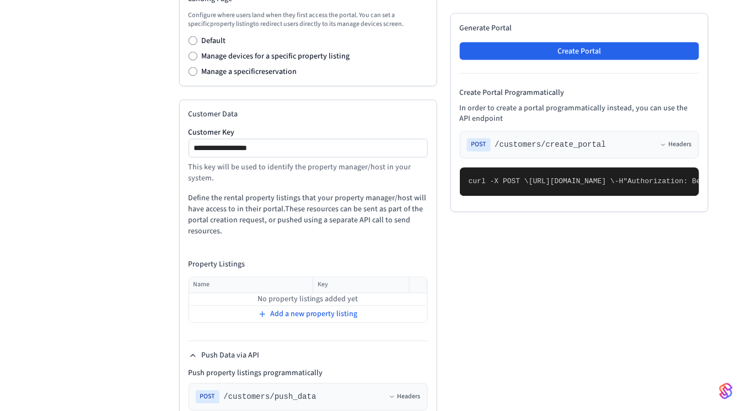
scroll to position [672, 0]
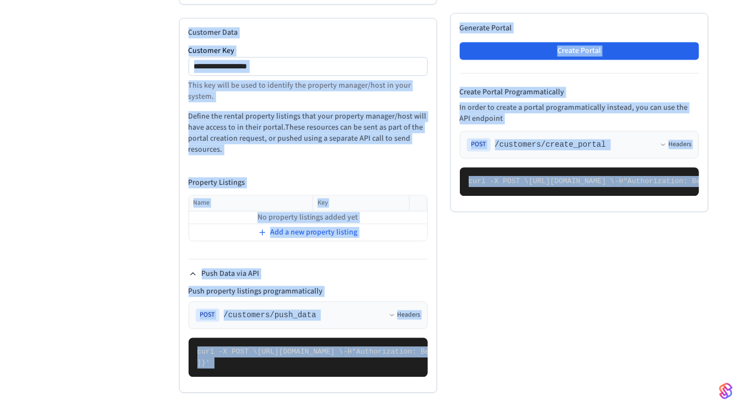
drag, startPoint x: 177, startPoint y: 37, endPoint x: 558, endPoint y: 379, distance: 510.8
copy div "**********"
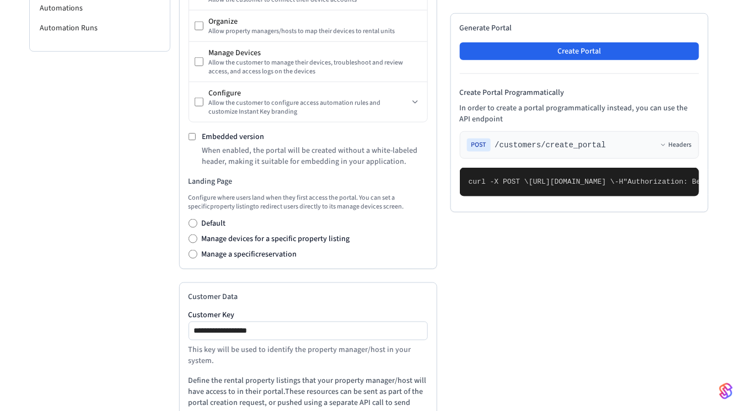
click at [131, 220] on div "Developer Connect Webviews API Keys Spaces Personal Access Tokens Client Sessio…" at bounding box center [99, 216] width 141 height 915
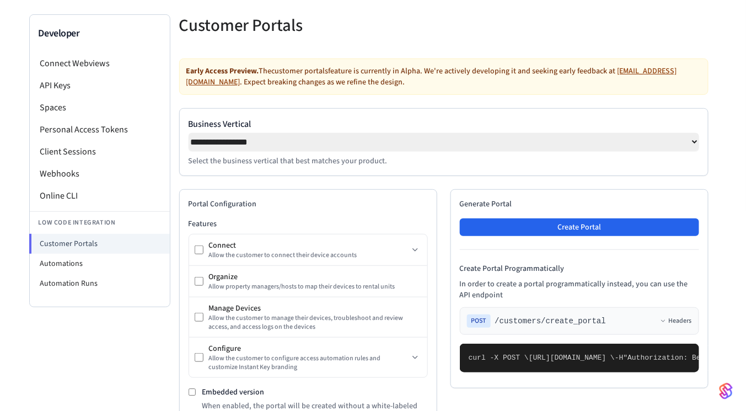
scroll to position [30, 0]
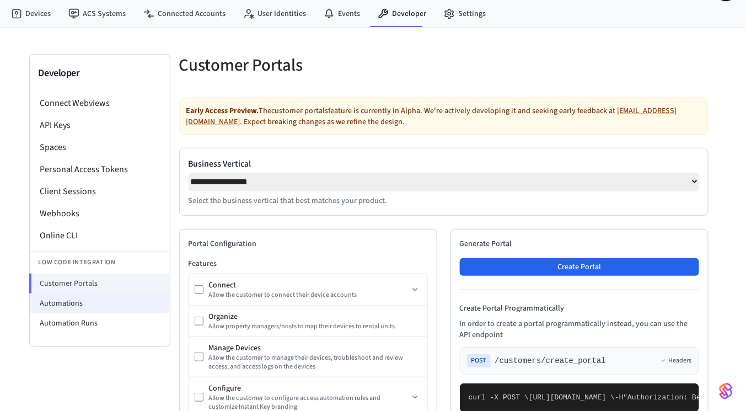
click at [85, 306] on li "Automations" at bounding box center [100, 303] width 140 height 20
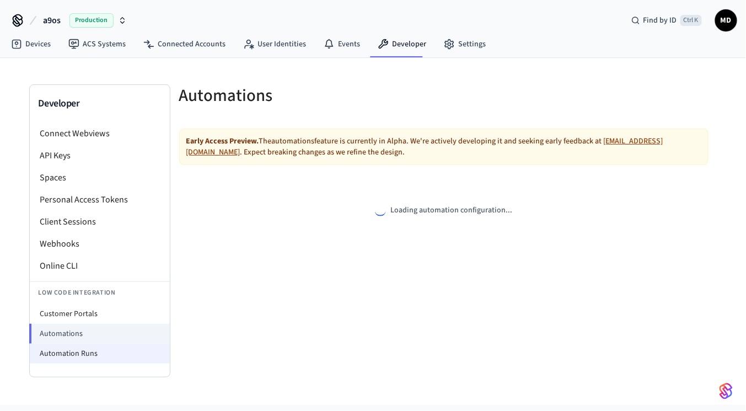
select select "**********"
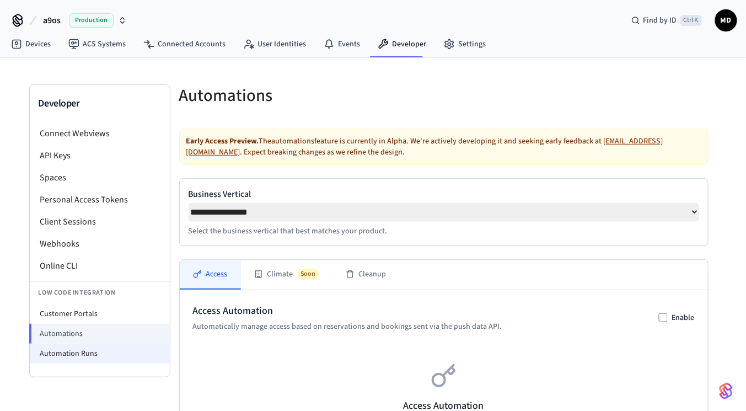
click at [122, 350] on li "Automation Runs" at bounding box center [100, 353] width 140 height 20
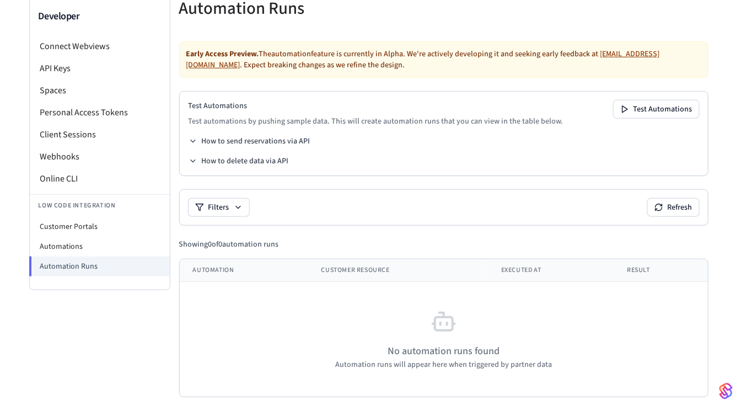
scroll to position [87, 0]
click at [94, 228] on li "Customer Portals" at bounding box center [100, 227] width 140 height 20
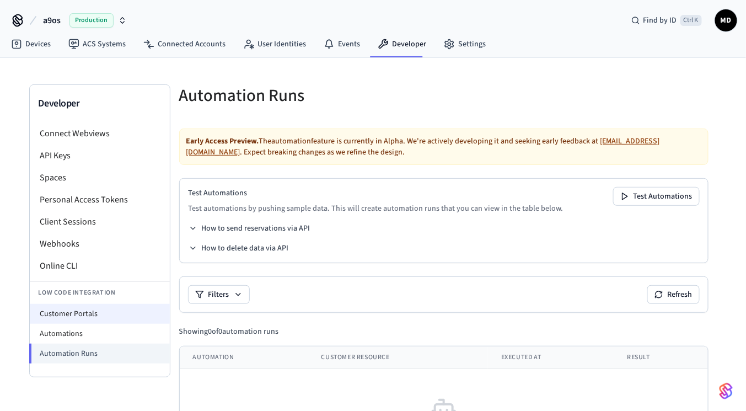
select select "**********"
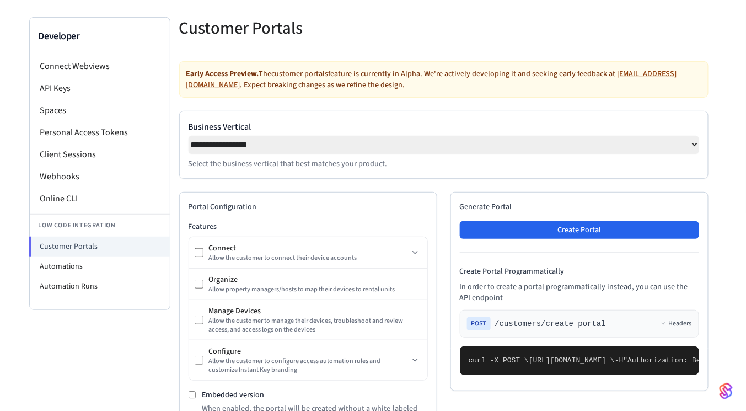
scroll to position [67, 0]
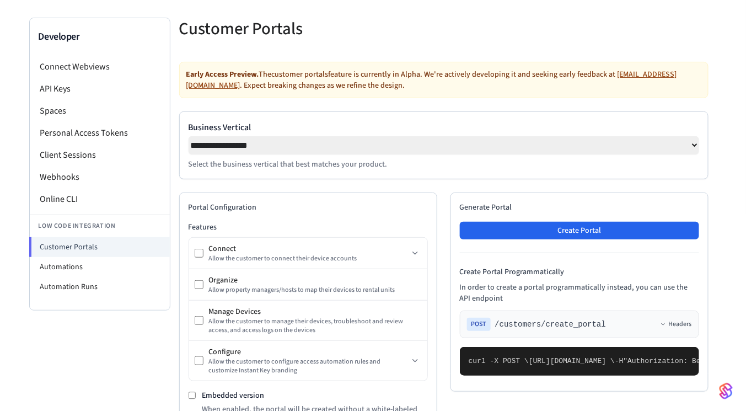
click at [359, 159] on div "**********" at bounding box center [443, 145] width 510 height 49
click at [358, 163] on p "Select the business vertical that best matches your product." at bounding box center [443, 164] width 510 height 11
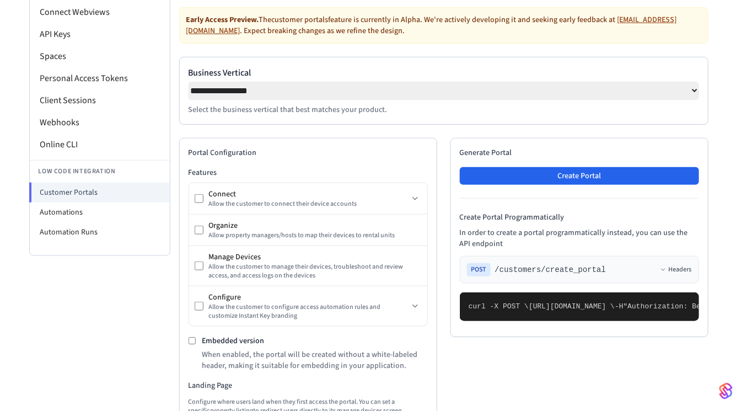
click at [528, 271] on span "/customers/create_portal" at bounding box center [550, 269] width 111 height 11
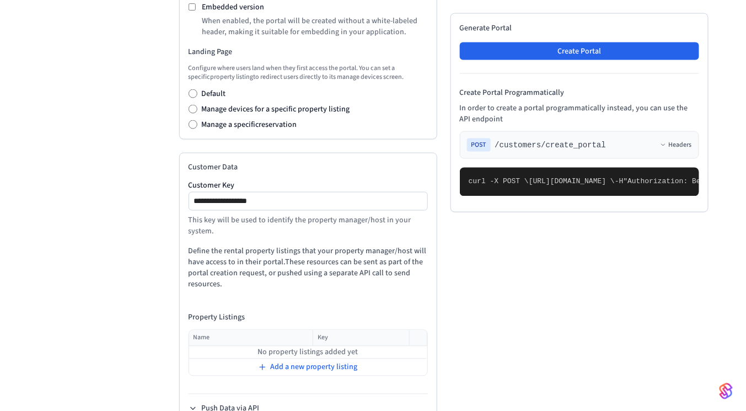
scroll to position [476, 0]
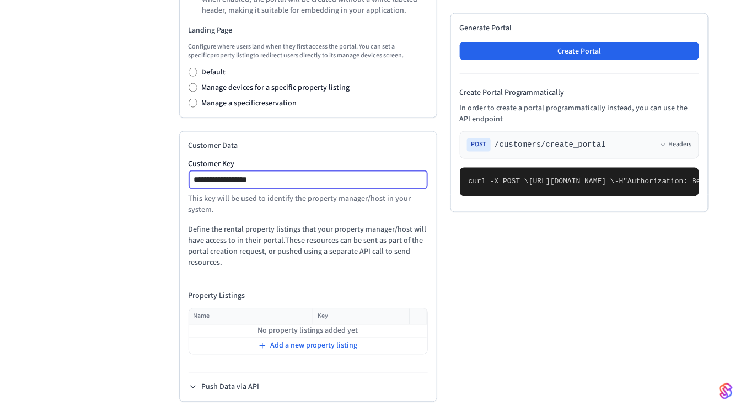
click at [293, 177] on input "**********" at bounding box center [309, 179] width 238 height 13
click at [228, 182] on input "**********" at bounding box center [309, 179] width 238 height 13
click at [273, 181] on input "**********" at bounding box center [309, 179] width 238 height 13
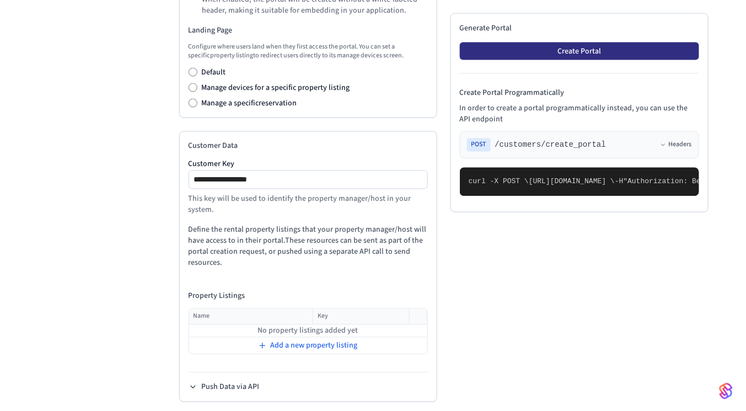
click at [571, 42] on button "Create Portal" at bounding box center [579, 51] width 239 height 18
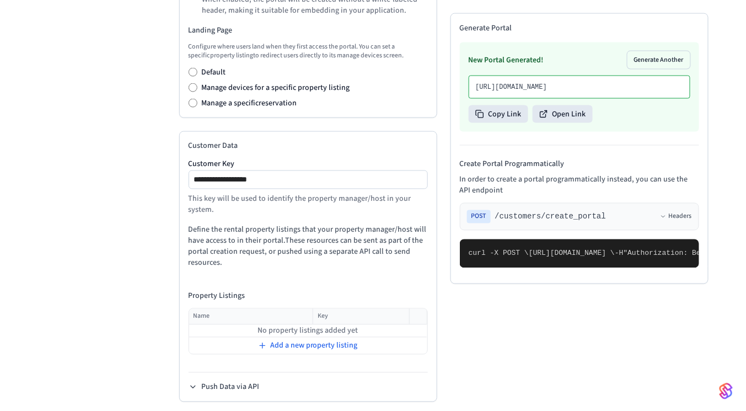
scroll to position [327, 0]
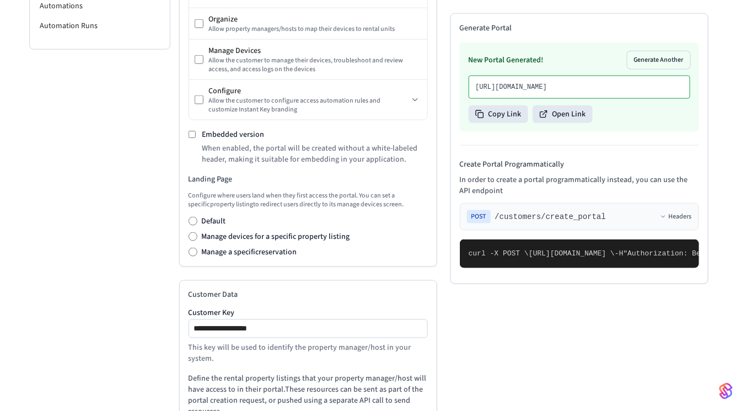
drag, startPoint x: 513, startPoint y: 108, endPoint x: 474, endPoint y: 87, distance: 44.6
click at [474, 87] on div "[URL][DOMAIN_NAME]" at bounding box center [579, 86] width 222 height 23
copy p "[URL][DOMAIN_NAME]"
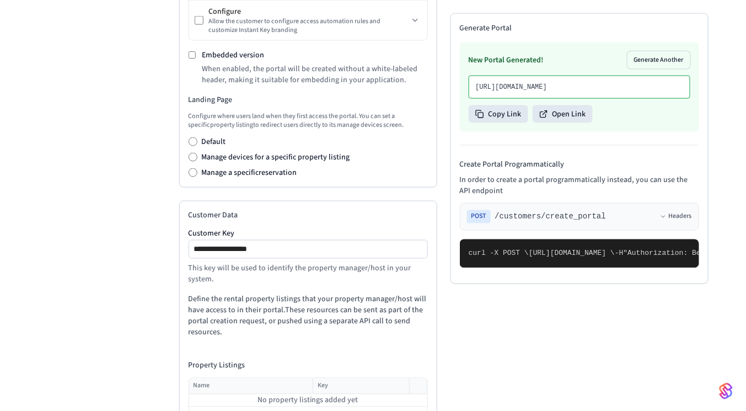
scroll to position [483, 0]
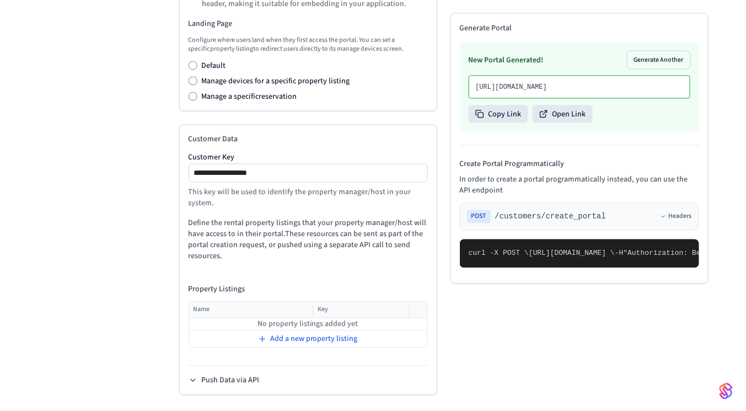
click at [337, 315] on th "Key" at bounding box center [361, 310] width 96 height 16
click at [321, 343] on span "Add a new property listing" at bounding box center [314, 338] width 88 height 11
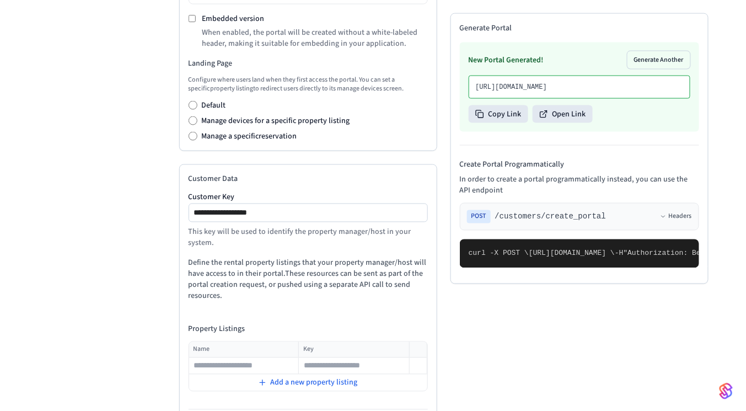
scroll to position [487, 0]
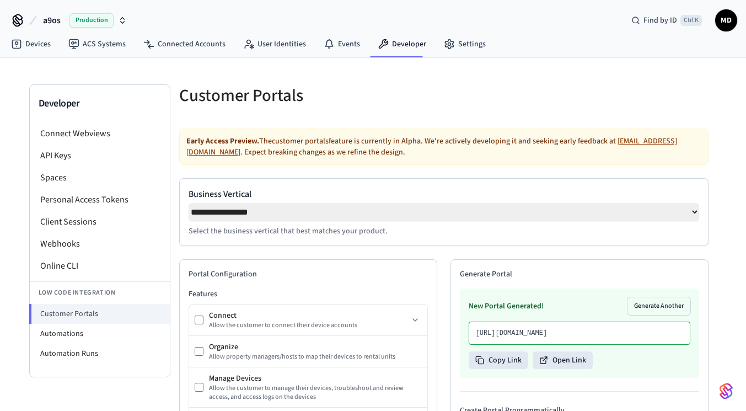
select select "**********"
